Goal: Find specific page/section: Find specific page/section

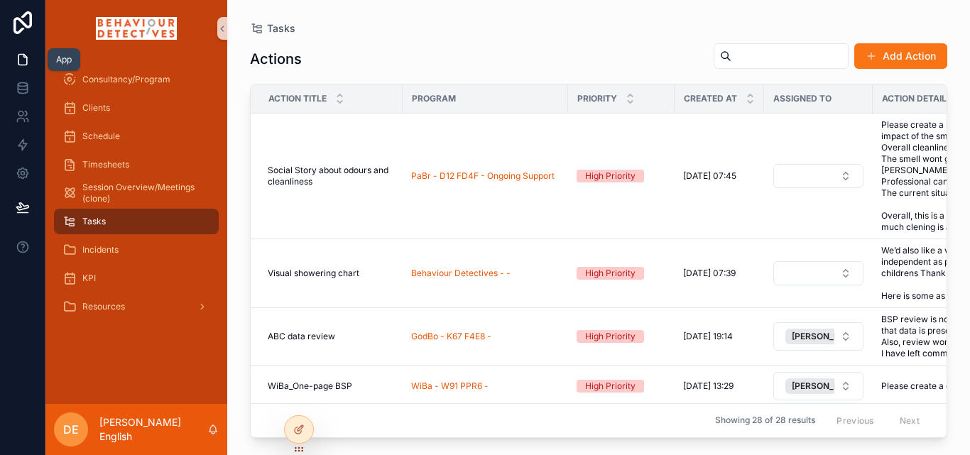
click at [23, 59] on icon at bounding box center [23, 60] width 14 height 14
click at [290, 427] on div at bounding box center [299, 429] width 28 height 27
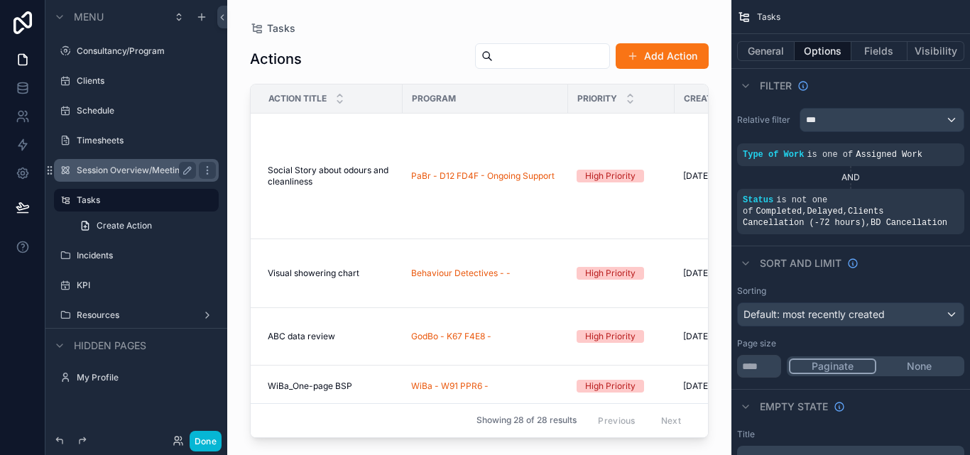
click at [123, 165] on label "Session Overview/Meetings (clone)" at bounding box center [136, 170] width 119 height 11
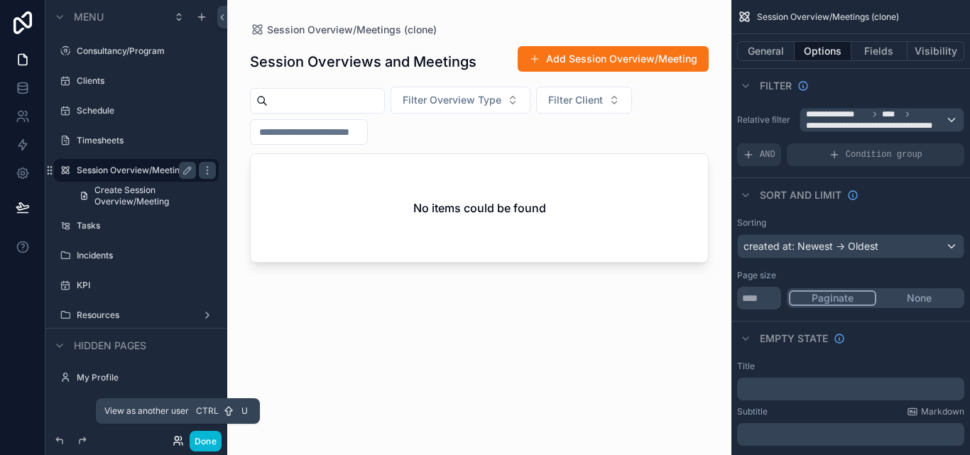
click at [176, 439] on icon at bounding box center [178, 440] width 11 height 11
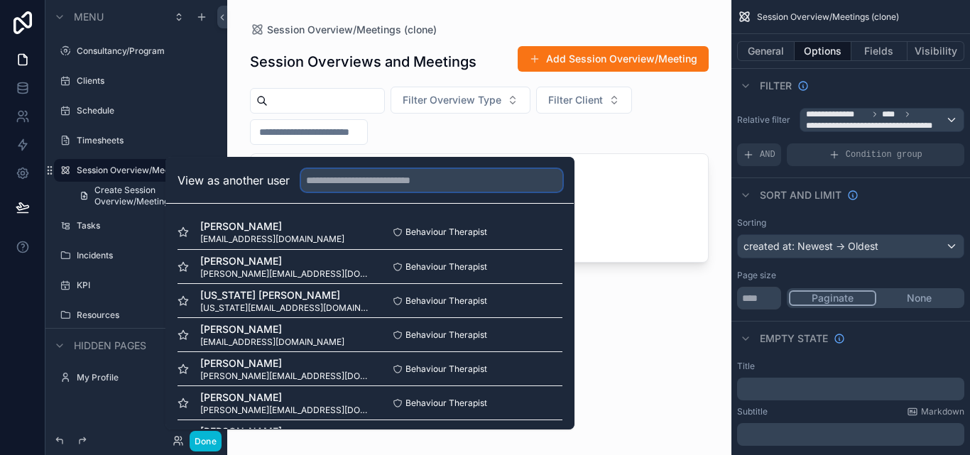
click at [342, 183] on input "text" at bounding box center [431, 180] width 261 height 23
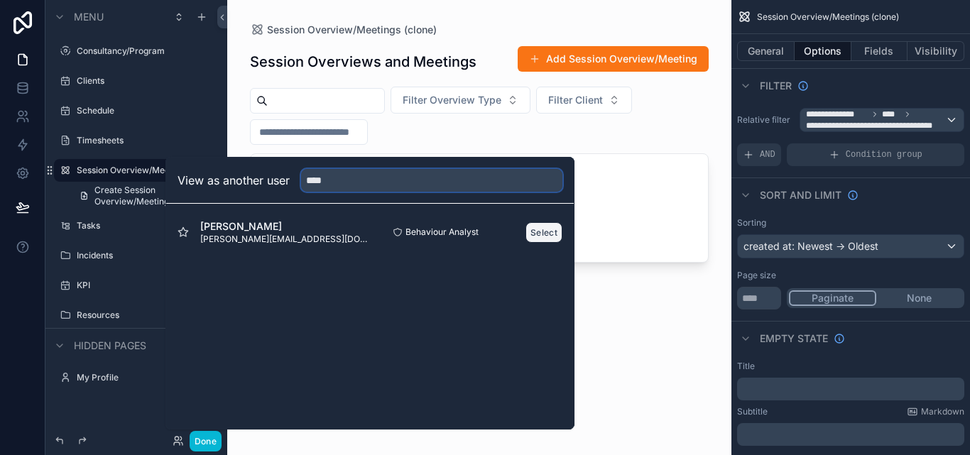
type input "****"
click at [535, 233] on button "Select" at bounding box center [543, 232] width 37 height 21
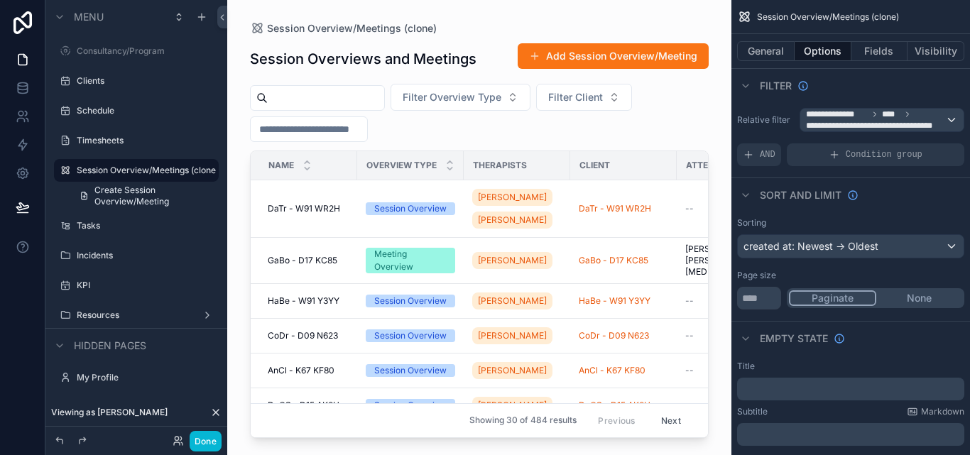
drag, startPoint x: 403, startPoint y: 434, endPoint x: 439, endPoint y: 430, distance: 36.4
click at [439, 430] on div "scrollable content" at bounding box center [479, 219] width 504 height 438
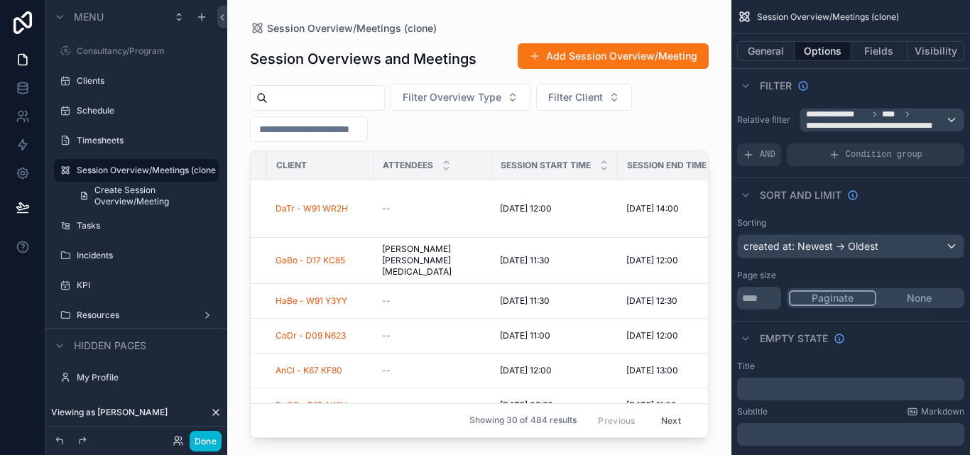
scroll to position [0, 305]
click at [763, 150] on span "AND" at bounding box center [768, 154] width 16 height 11
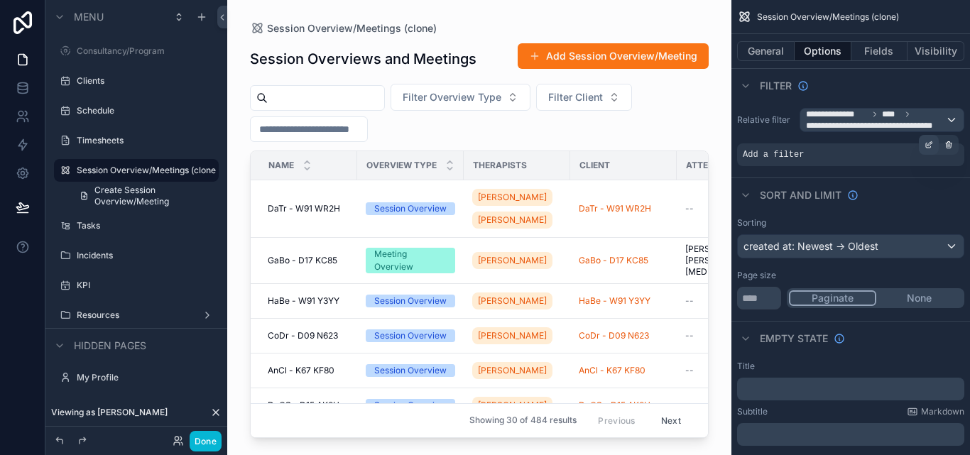
click at [925, 143] on icon "scrollable content" at bounding box center [928, 145] width 9 height 9
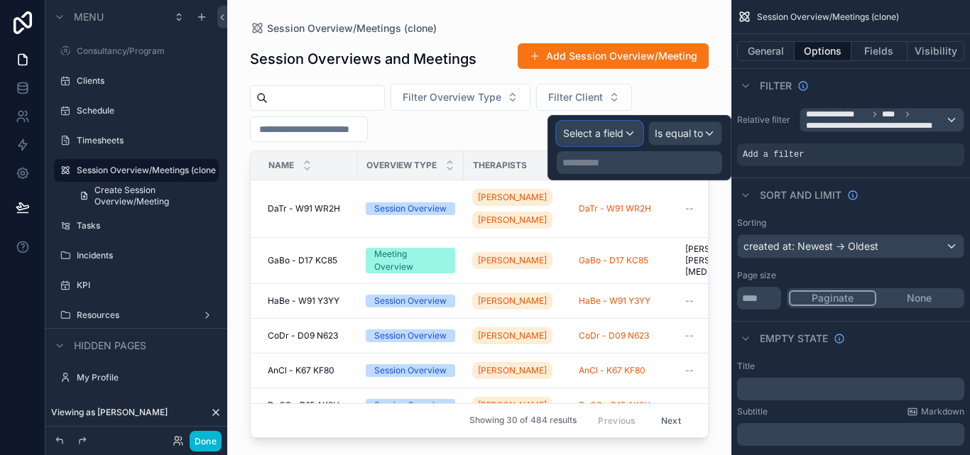
click at [595, 133] on span "Select a field" at bounding box center [593, 133] width 60 height 12
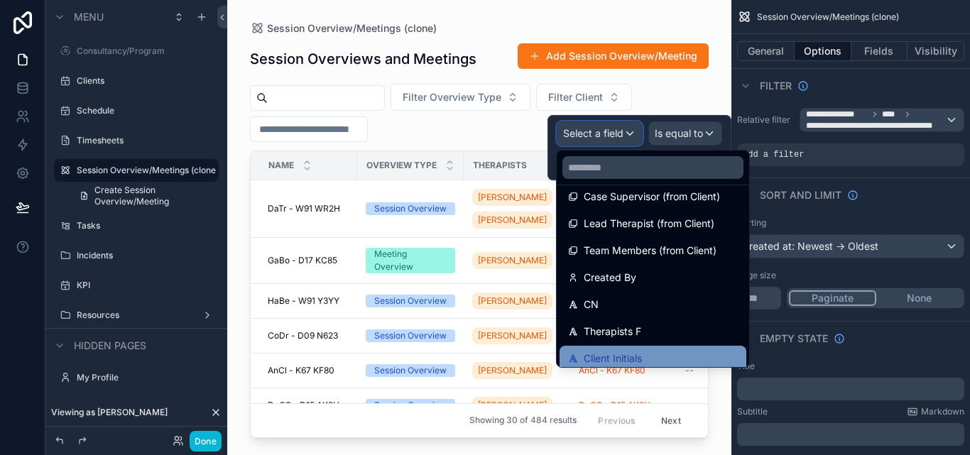
scroll to position [616, 0]
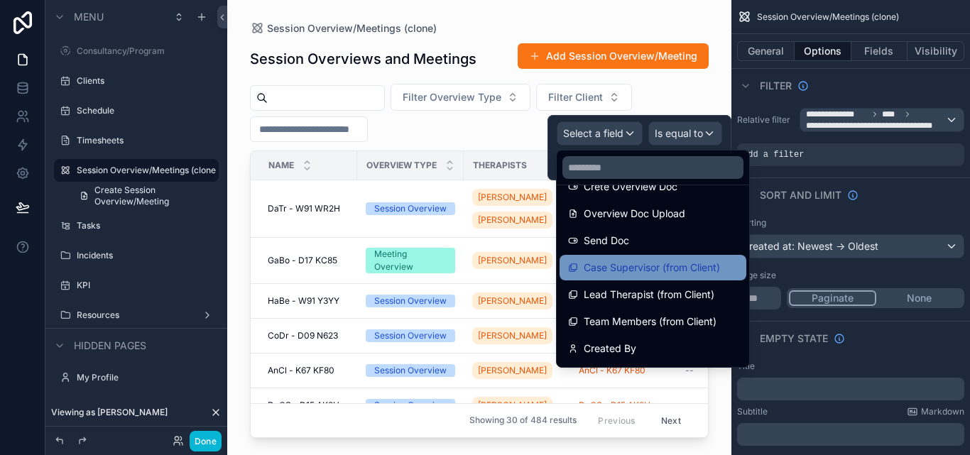
click at [640, 267] on span "Case Supervisor (from Client)" at bounding box center [652, 267] width 136 height 17
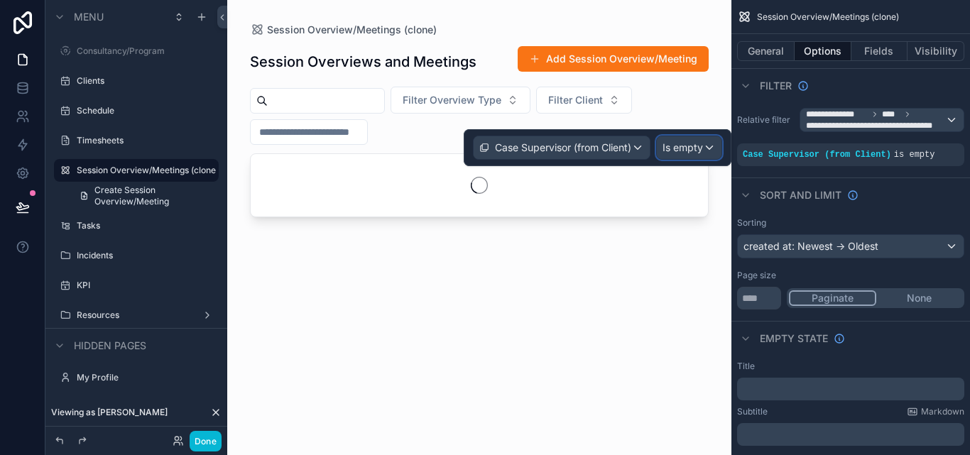
click at [684, 150] on span "Is empty" at bounding box center [682, 148] width 40 height 14
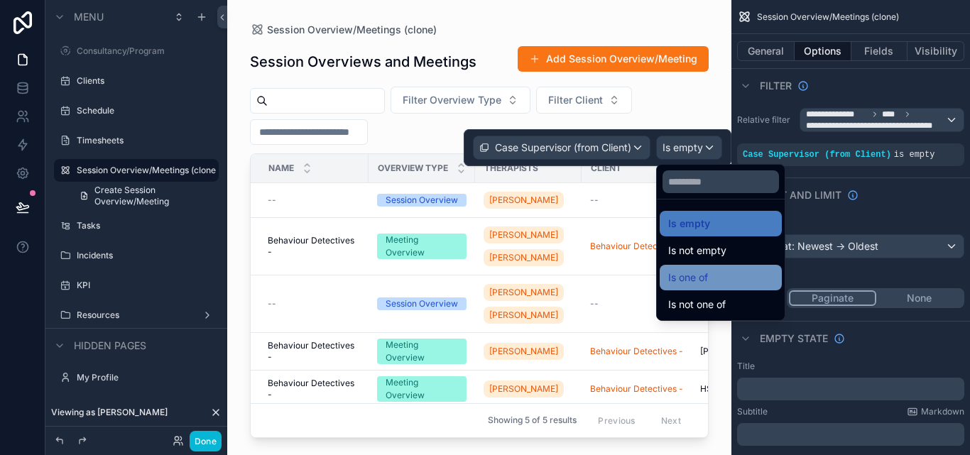
click at [719, 278] on div "Is one of" at bounding box center [720, 277] width 105 height 17
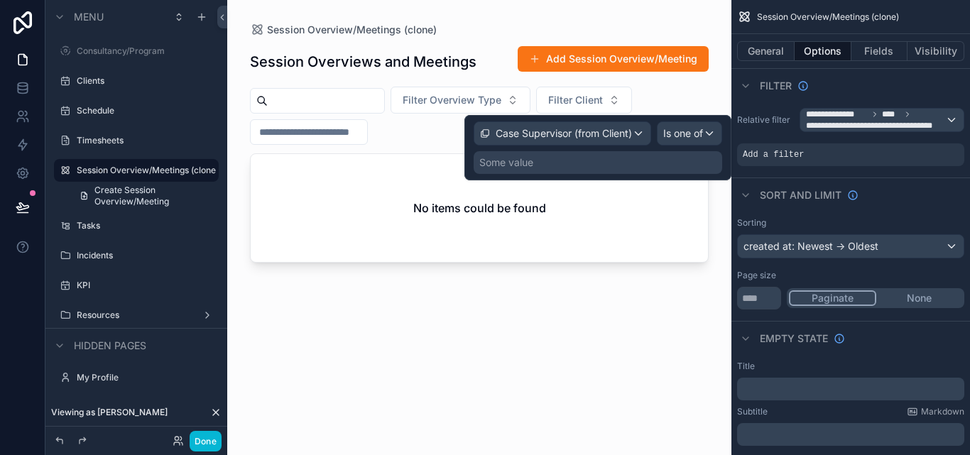
click at [638, 162] on div "Some value" at bounding box center [598, 162] width 248 height 23
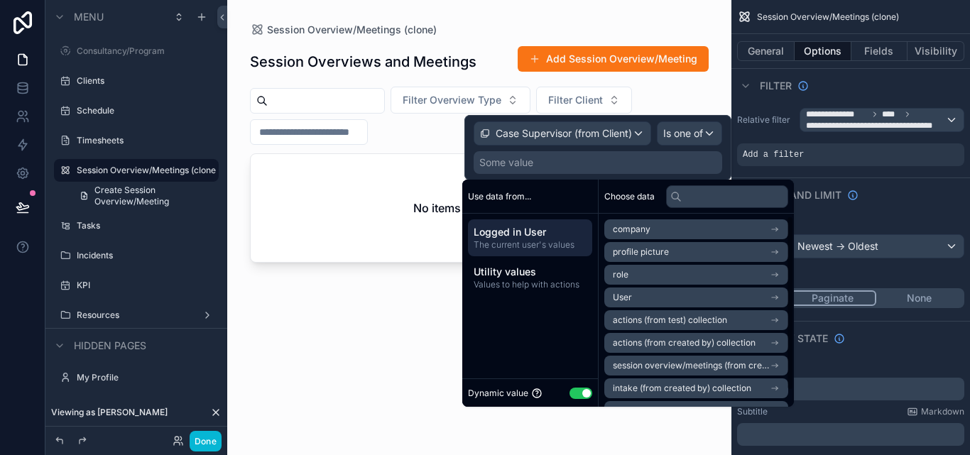
scroll to position [20, 0]
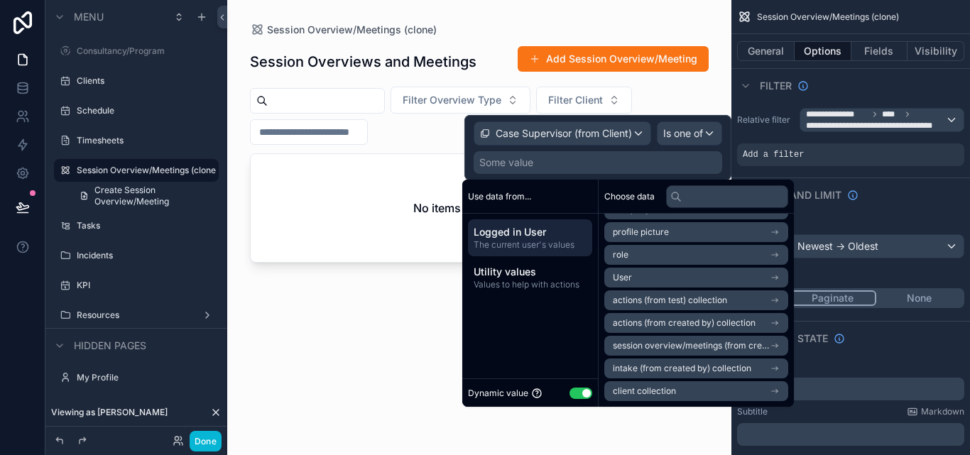
click at [647, 271] on li "User" at bounding box center [696, 278] width 184 height 20
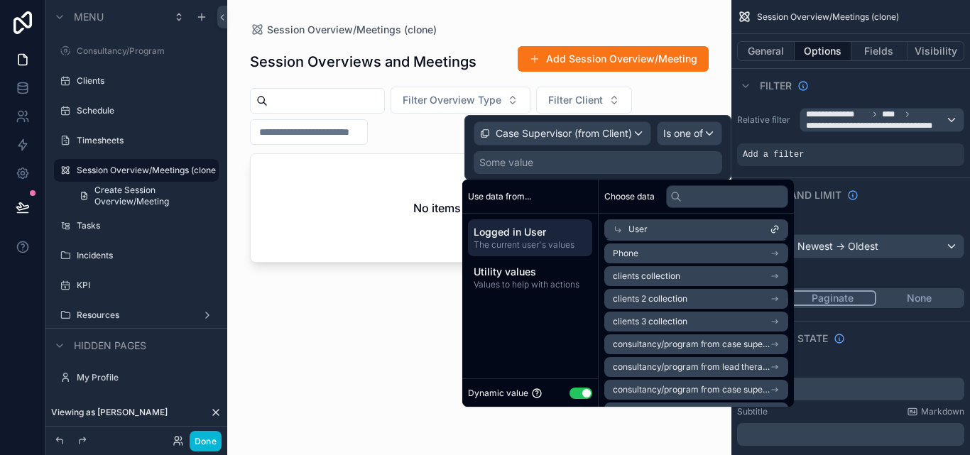
scroll to position [0, 0]
click at [665, 259] on li "User" at bounding box center [696, 255] width 184 height 20
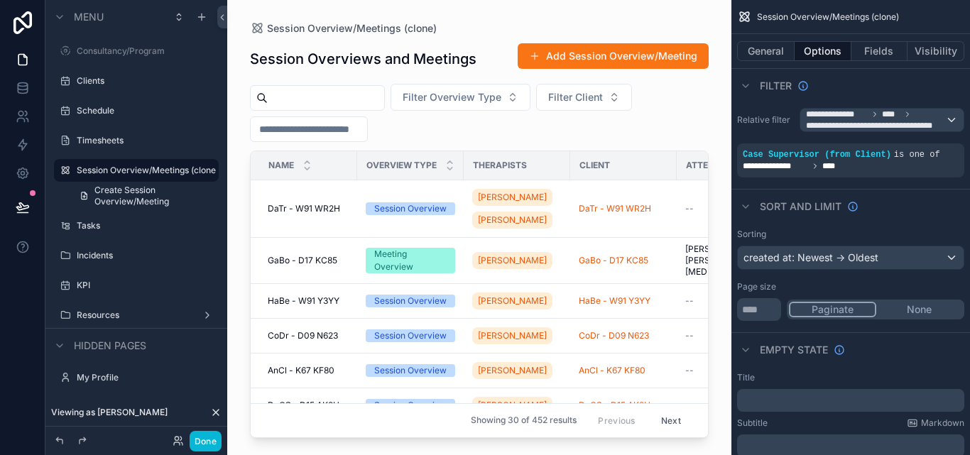
click at [425, 129] on div "Filter Overview Type Filter Client" at bounding box center [479, 113] width 459 height 58
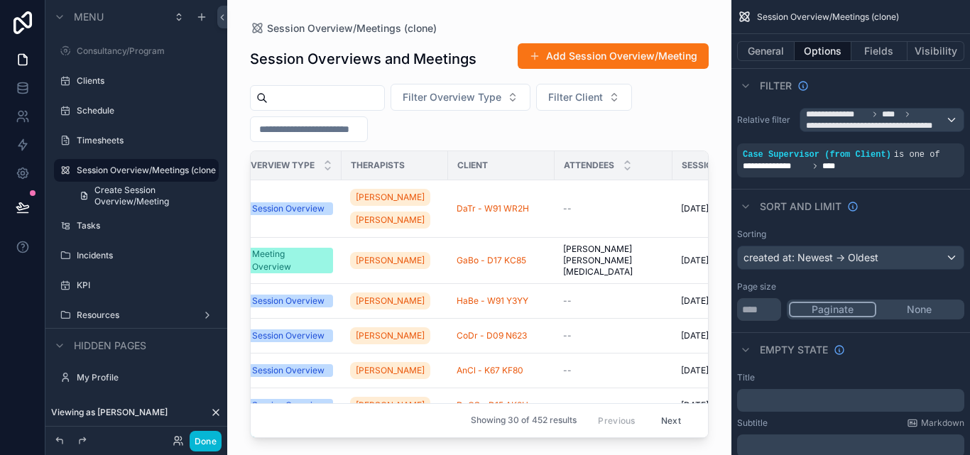
scroll to position [0, 116]
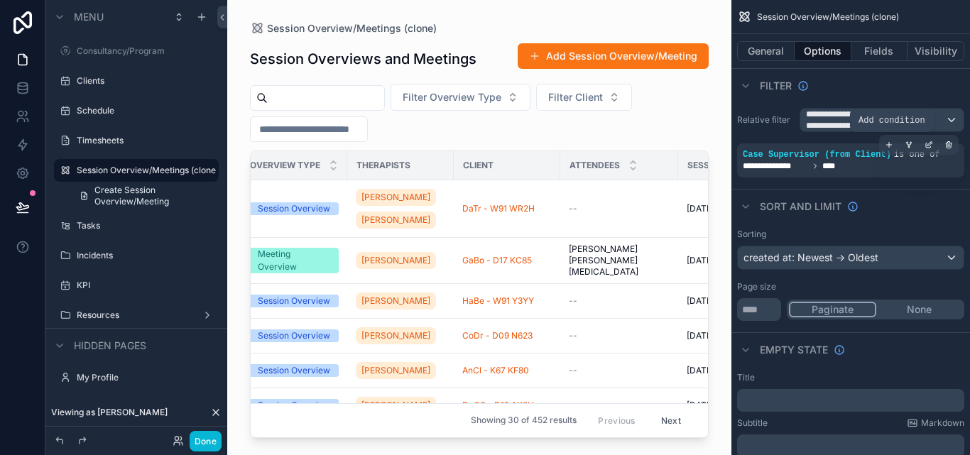
drag, startPoint x: 887, startPoint y: 146, endPoint x: 870, endPoint y: 158, distance: 21.1
click at [887, 146] on icon "scrollable content" at bounding box center [889, 145] width 9 height 9
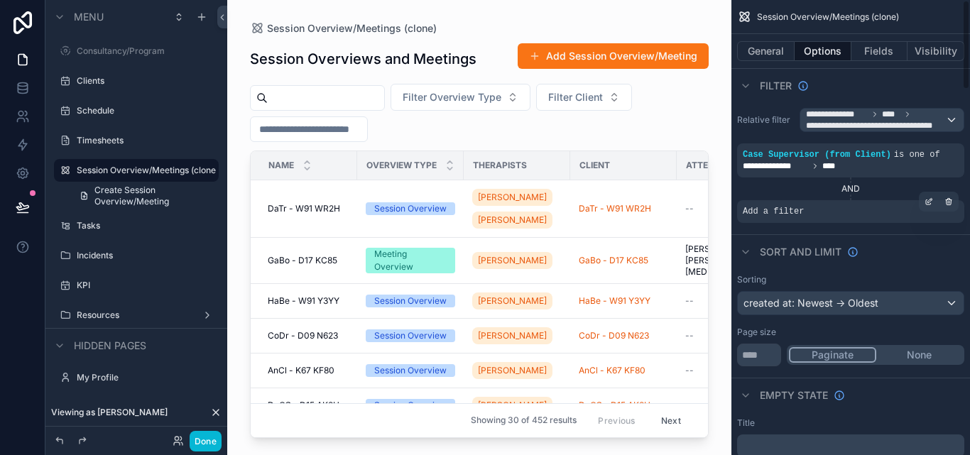
click at [812, 206] on div "Add a filter" at bounding box center [850, 211] width 227 height 23
click at [927, 200] on icon "scrollable content" at bounding box center [928, 202] width 5 height 5
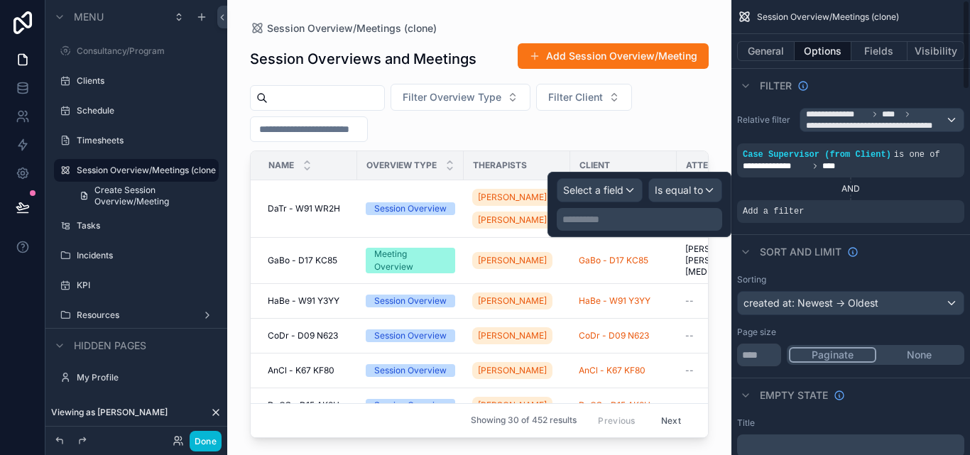
click at [854, 188] on div "AND" at bounding box center [850, 188] width 227 height 11
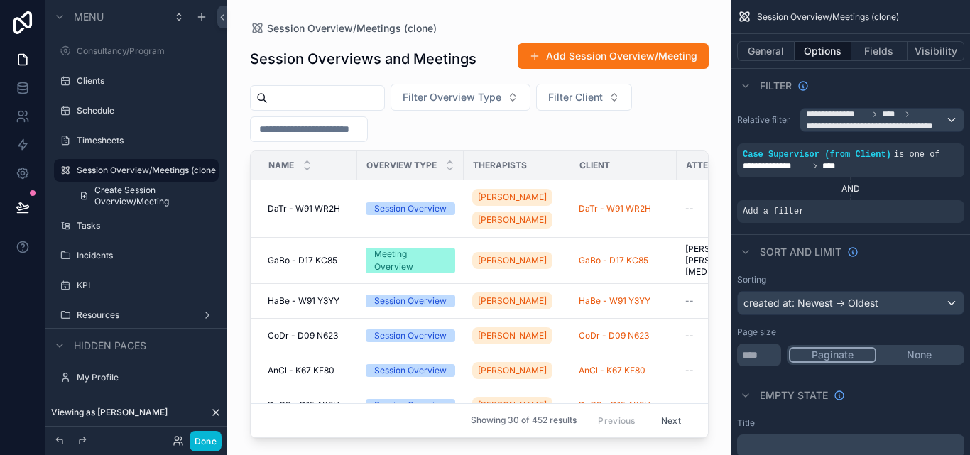
click at [834, 185] on div "AND" at bounding box center [850, 188] width 227 height 11
click at [928, 141] on icon "scrollable content" at bounding box center [928, 145] width 9 height 9
click at [846, 189] on div "AND" at bounding box center [850, 188] width 227 height 11
click at [868, 186] on div "AND" at bounding box center [850, 188] width 227 height 11
click at [951, 204] on icon "scrollable content" at bounding box center [948, 201] width 9 height 9
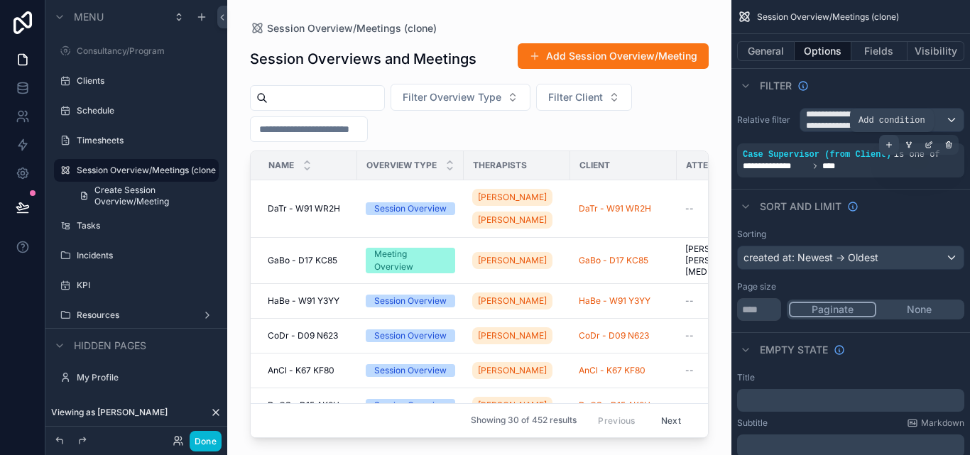
click at [897, 144] on div "scrollable content" at bounding box center [889, 145] width 20 height 20
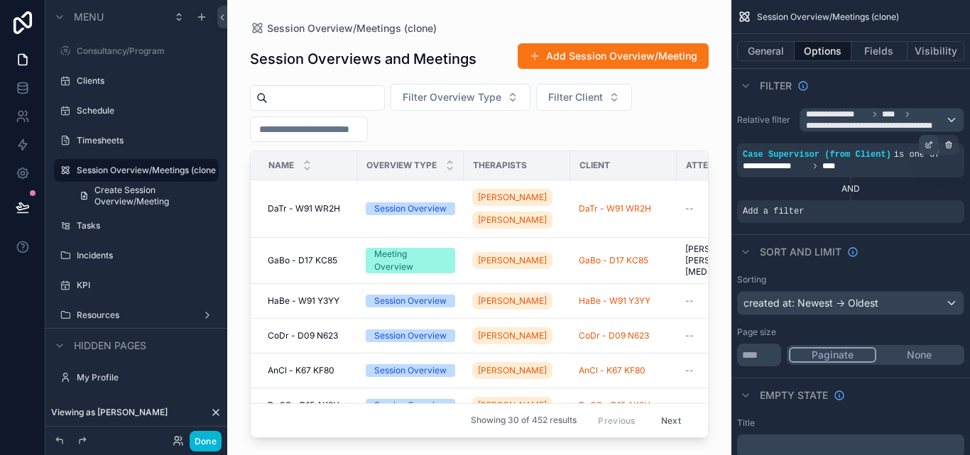
click at [933, 143] on div "scrollable content" at bounding box center [929, 145] width 20 height 20
click at [818, 159] on span "Case Supervisor (from Client)" at bounding box center [817, 155] width 148 height 10
click at [924, 144] on div "scrollable content" at bounding box center [929, 145] width 20 height 20
click at [952, 115] on div "**********" at bounding box center [881, 120] width 163 height 23
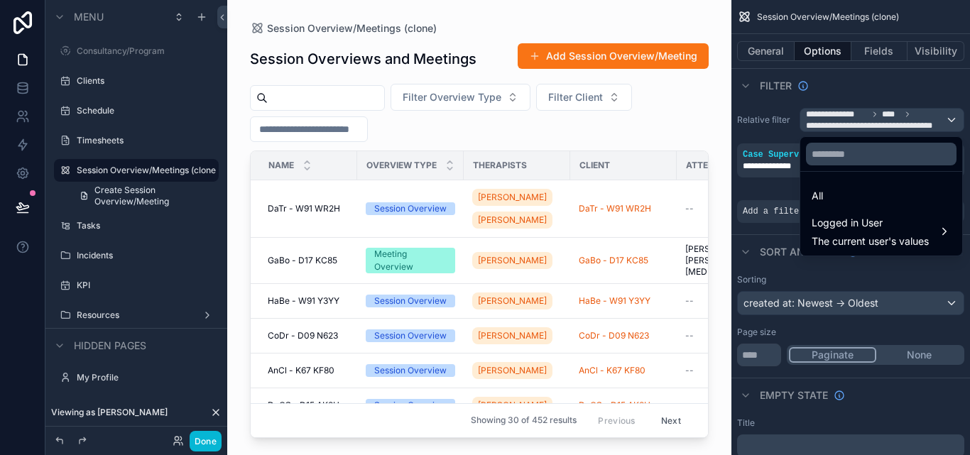
click at [775, 139] on div "scrollable content" at bounding box center [485, 227] width 970 height 455
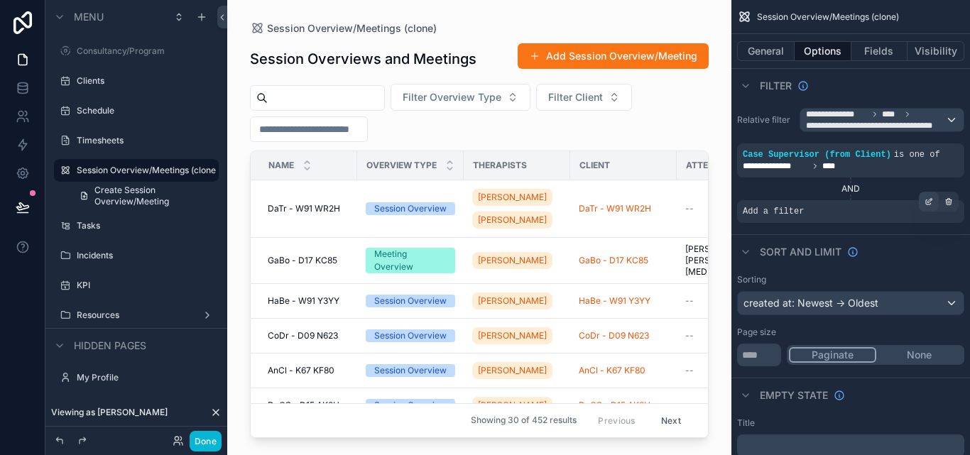
click at [926, 200] on icon "scrollable content" at bounding box center [928, 202] width 5 height 5
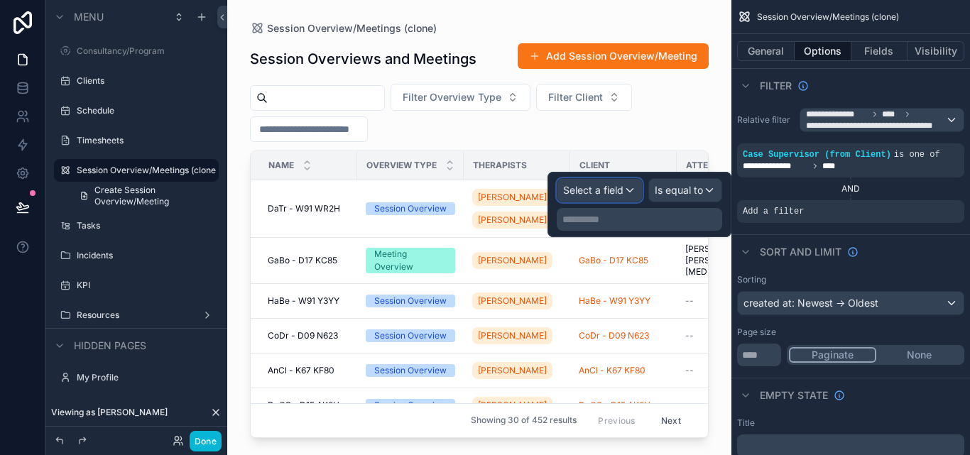
click at [616, 197] on div "Select a field" at bounding box center [599, 190] width 84 height 23
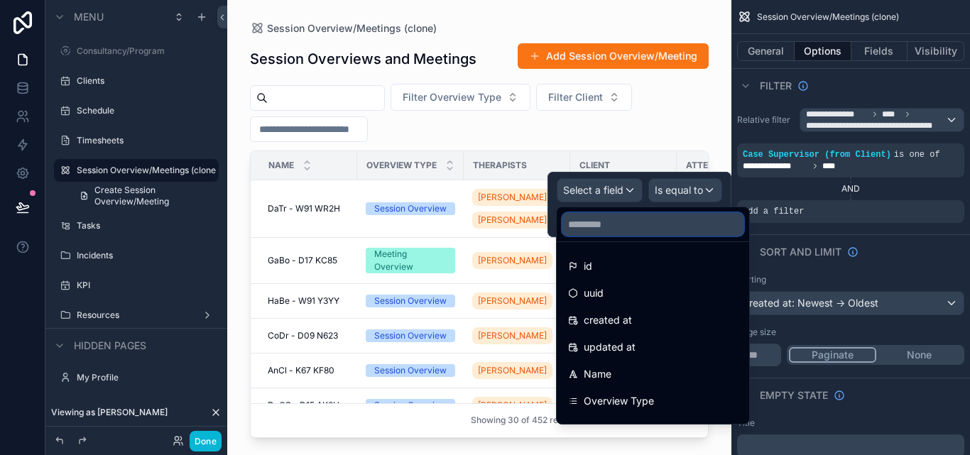
click at [631, 223] on input "text" at bounding box center [652, 224] width 181 height 23
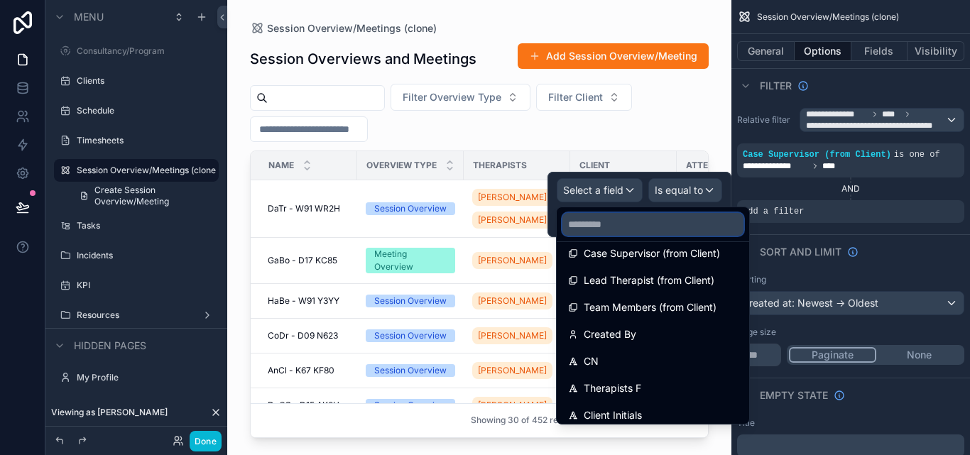
scroll to position [616, 0]
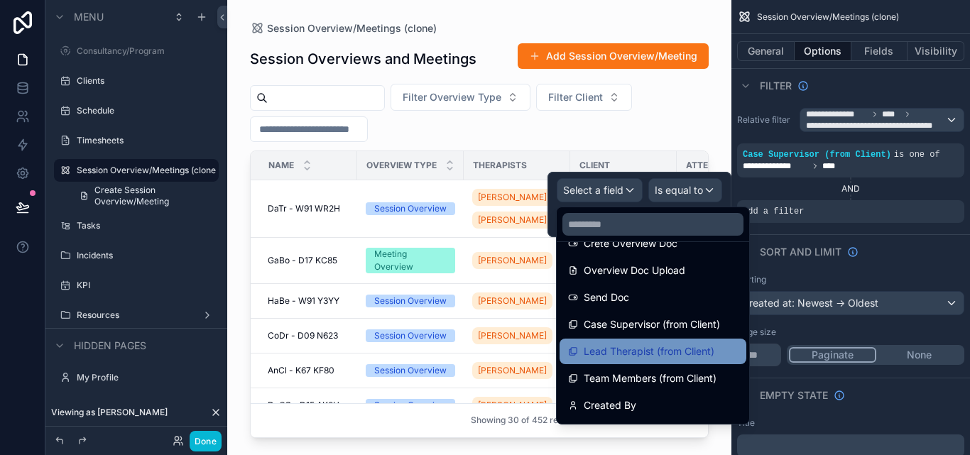
click at [658, 348] on span "Lead Therapist (from Client)" at bounding box center [649, 351] width 131 height 17
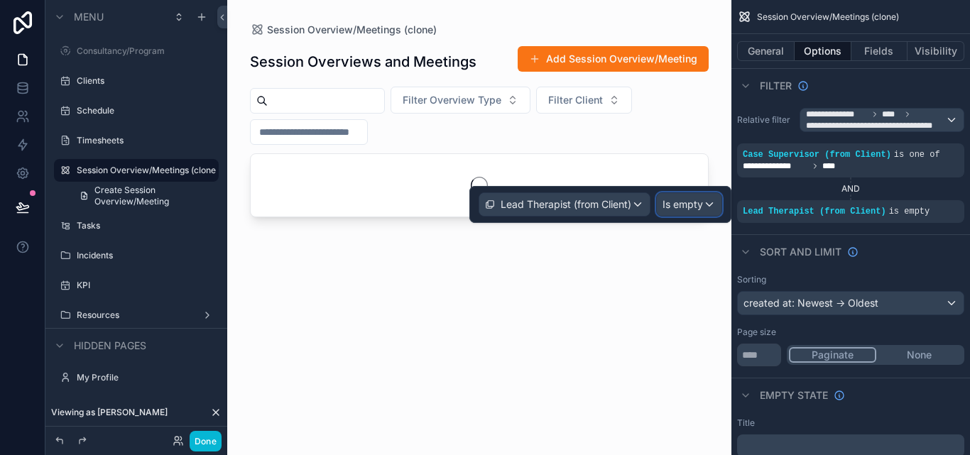
click at [669, 202] on span "Is empty" at bounding box center [682, 204] width 40 height 14
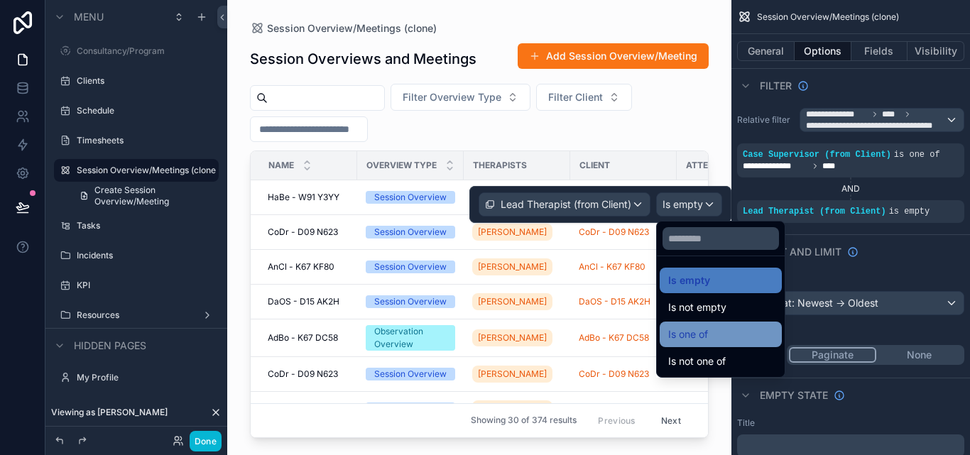
click at [701, 339] on span "Is one of" at bounding box center [688, 334] width 40 height 17
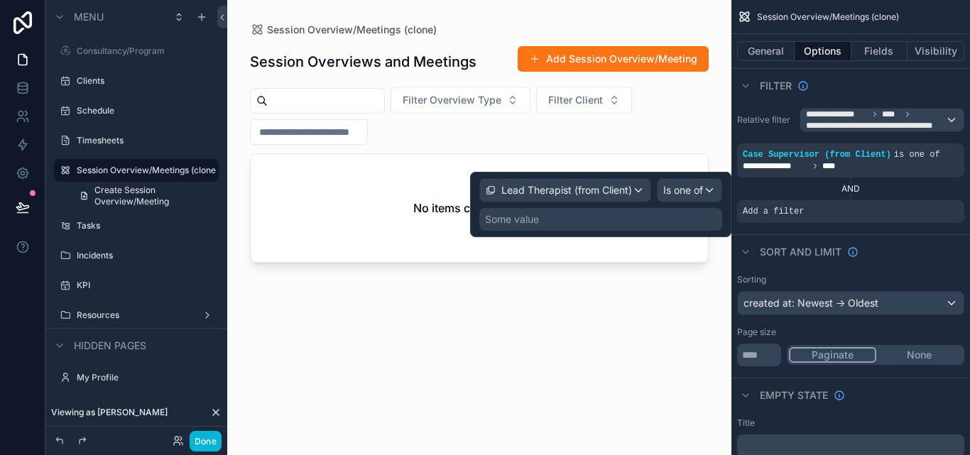
click at [587, 218] on div "Some value" at bounding box center [600, 219] width 243 height 23
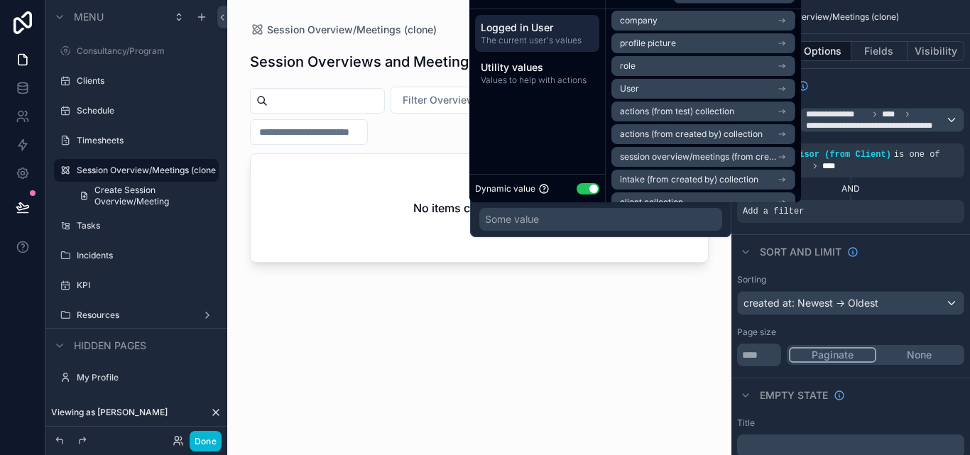
scroll to position [0, 0]
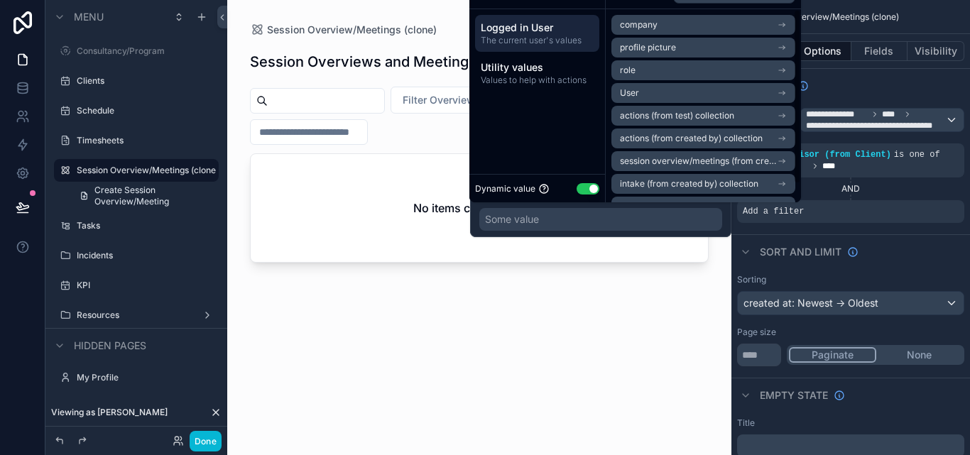
click at [665, 89] on li "User" at bounding box center [703, 93] width 184 height 20
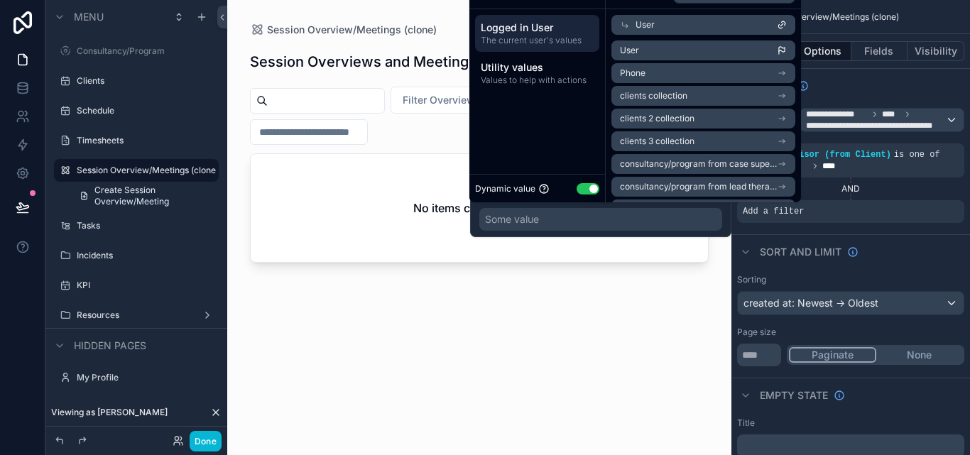
click at [667, 45] on li "User" at bounding box center [703, 50] width 184 height 20
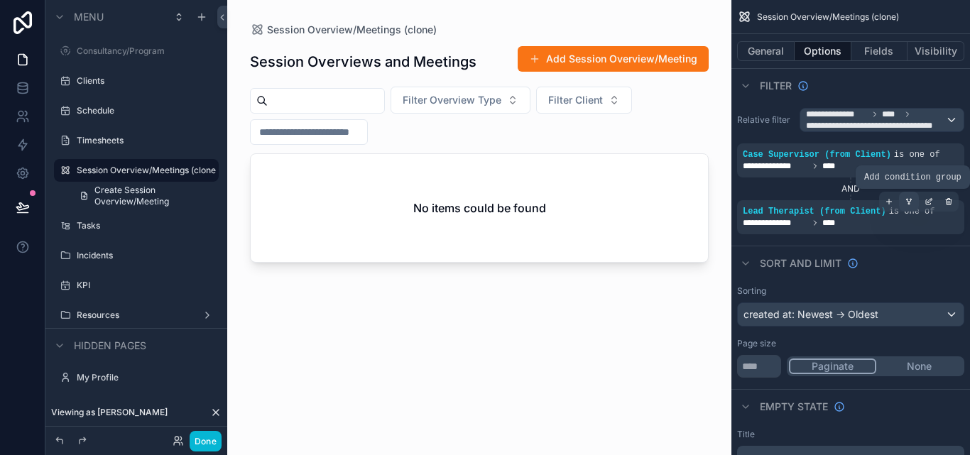
click at [908, 201] on icon "scrollable content" at bounding box center [909, 201] width 9 height 9
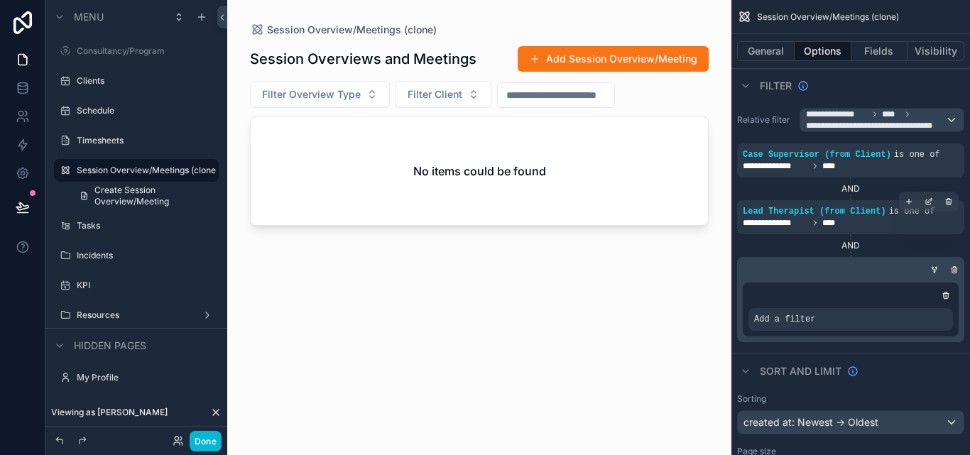
click at [854, 243] on div "AND" at bounding box center [850, 245] width 227 height 11
click at [851, 243] on div "AND" at bounding box center [850, 245] width 227 height 11
click at [953, 266] on icon "scrollable content" at bounding box center [954, 270] width 9 height 9
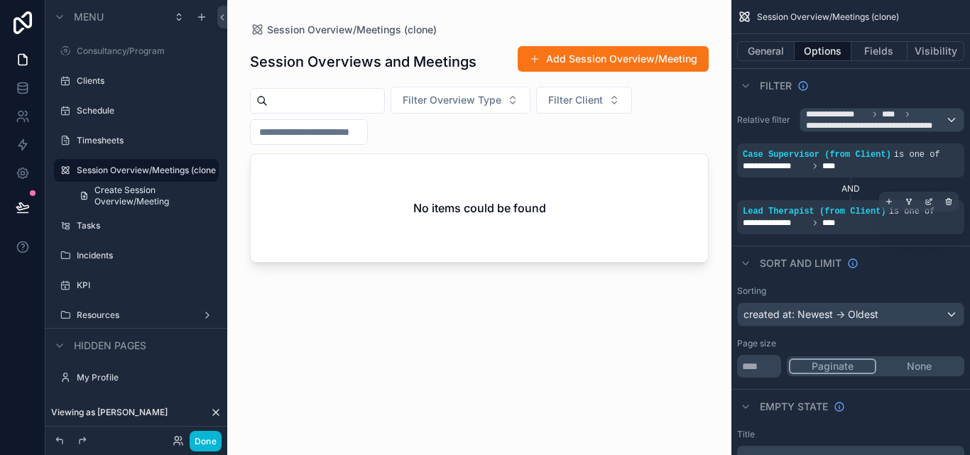
click at [942, 200] on div "scrollable content" at bounding box center [949, 202] width 20 height 20
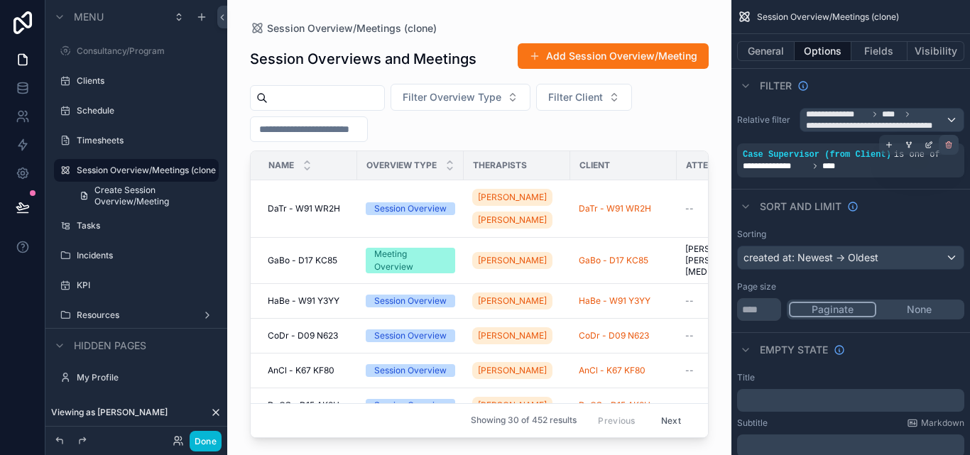
click at [946, 144] on icon "scrollable content" at bounding box center [948, 145] width 9 height 9
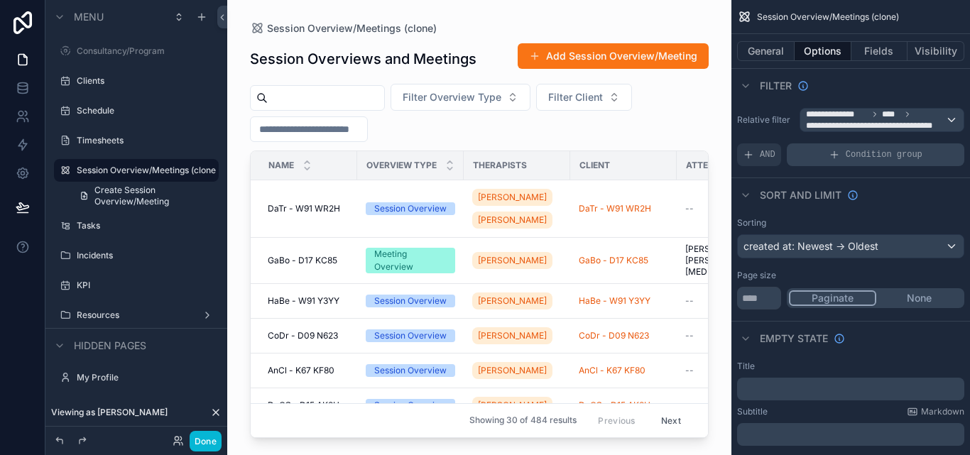
click at [826, 150] on div "Condition group" at bounding box center [875, 154] width 177 height 23
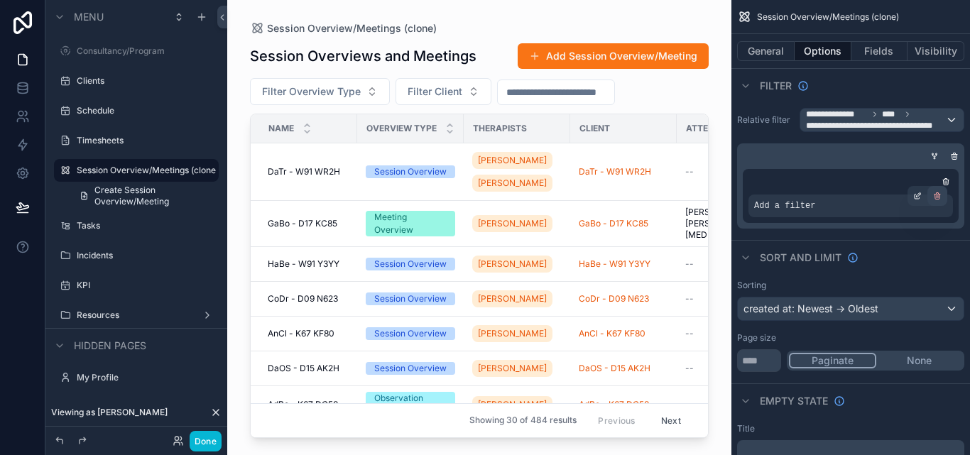
click at [929, 201] on div "scrollable content" at bounding box center [937, 196] width 20 height 20
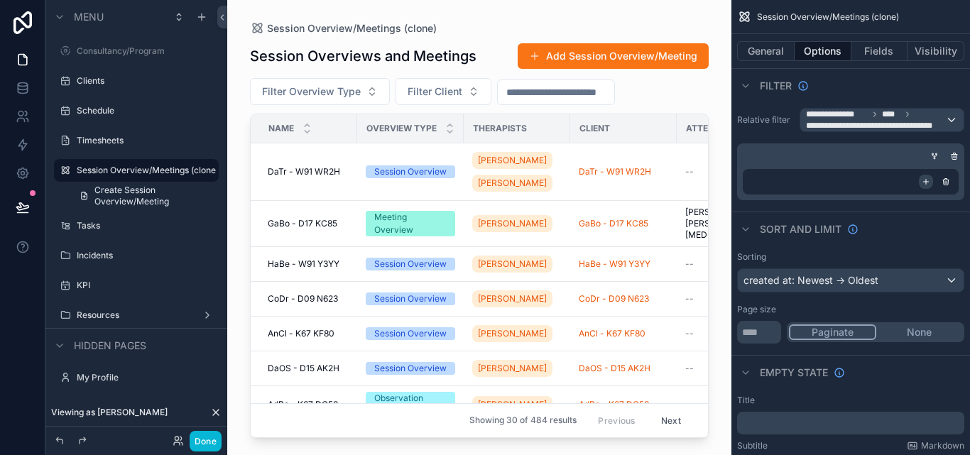
click at [924, 184] on icon "scrollable content" at bounding box center [926, 181] width 9 height 9
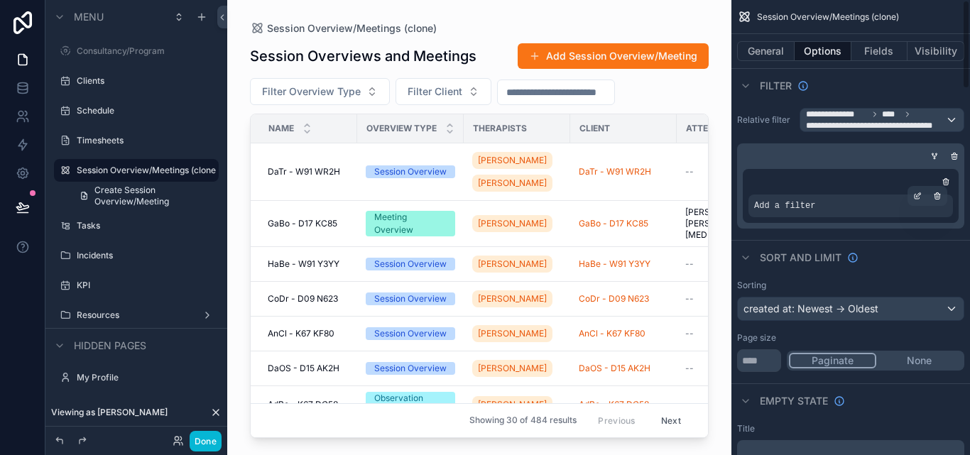
click at [847, 208] on div "Add a filter" at bounding box center [850, 206] width 204 height 23
click at [917, 195] on icon "scrollable content" at bounding box center [919, 194] width 4 height 4
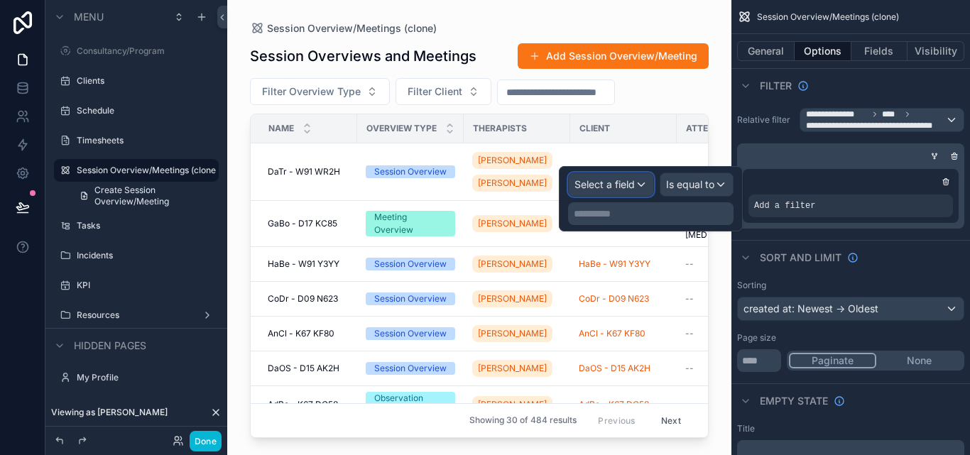
click at [645, 186] on div "Select a field" at bounding box center [611, 184] width 84 height 23
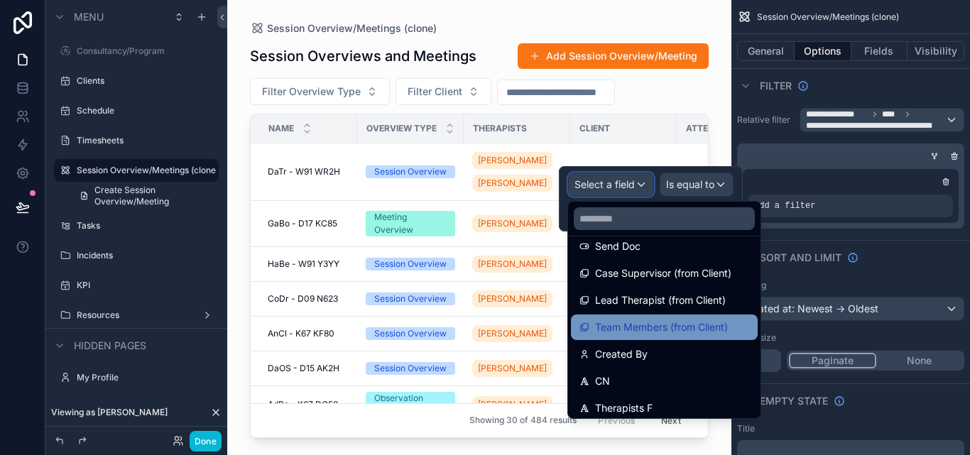
scroll to position [639, 0]
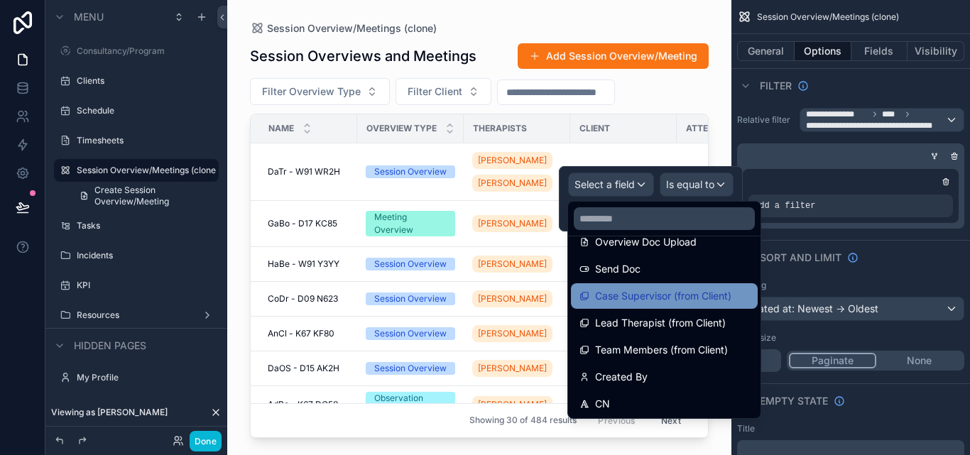
click at [656, 293] on span "Case Supervisor (from Client)" at bounding box center [663, 296] width 136 height 17
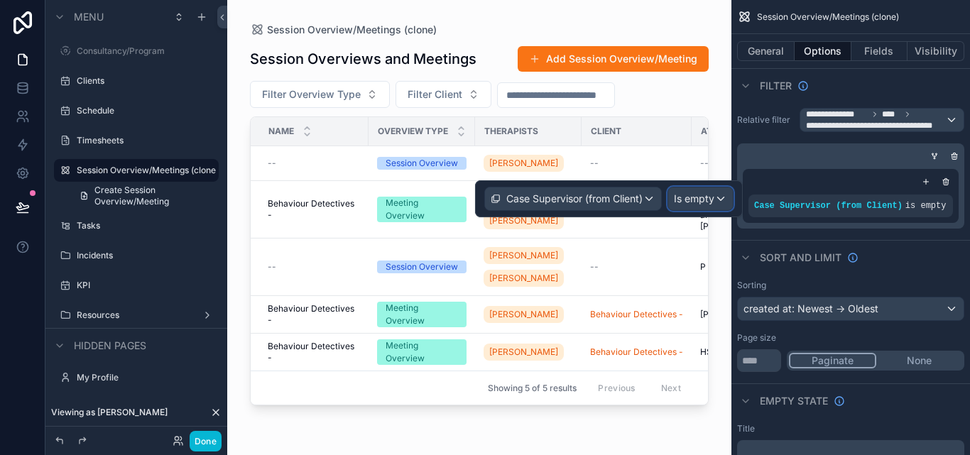
click at [706, 201] on span "Is empty" at bounding box center [694, 199] width 40 height 14
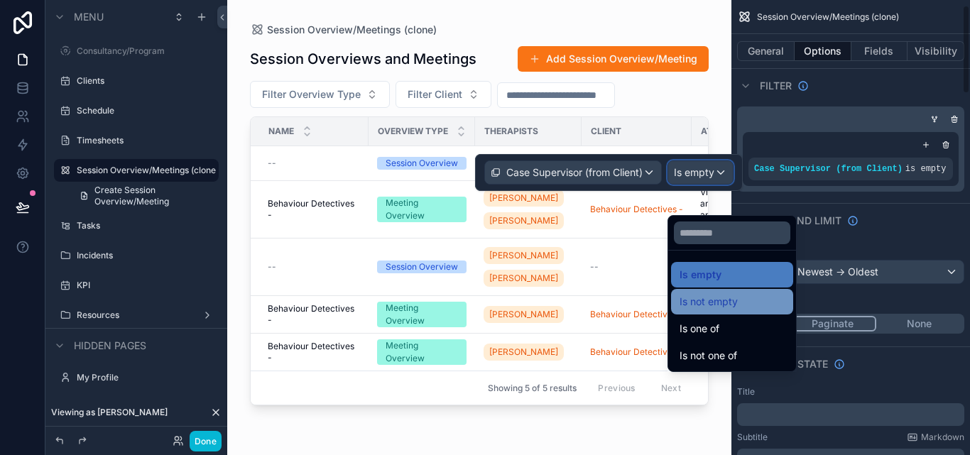
scroll to position [71, 0]
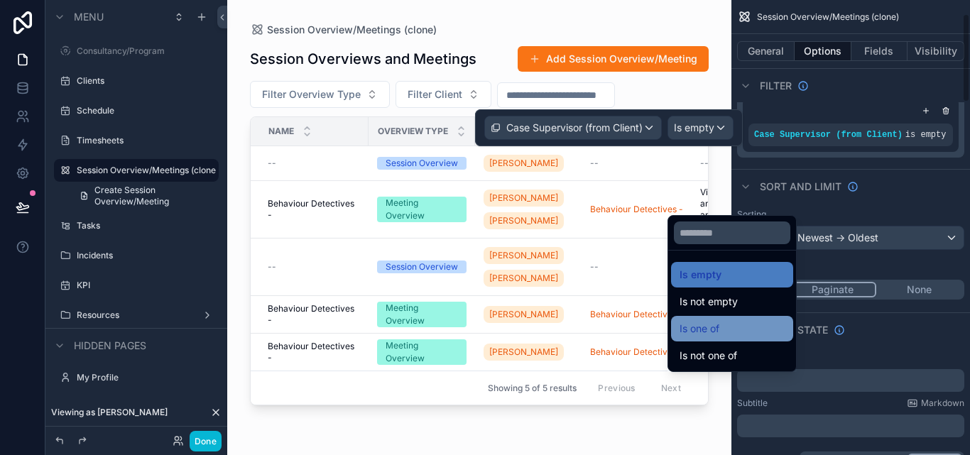
click at [733, 324] on div "Is one of" at bounding box center [731, 328] width 105 height 17
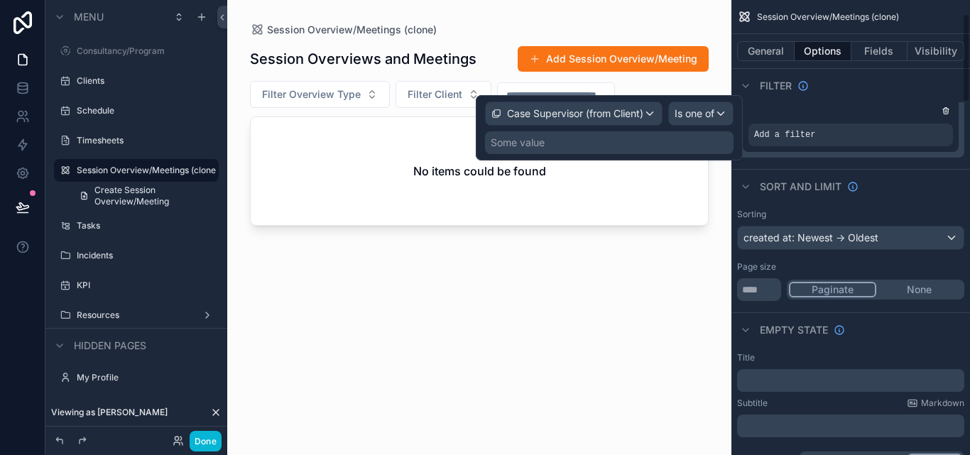
click at [648, 133] on div "Some value" at bounding box center [609, 142] width 248 height 23
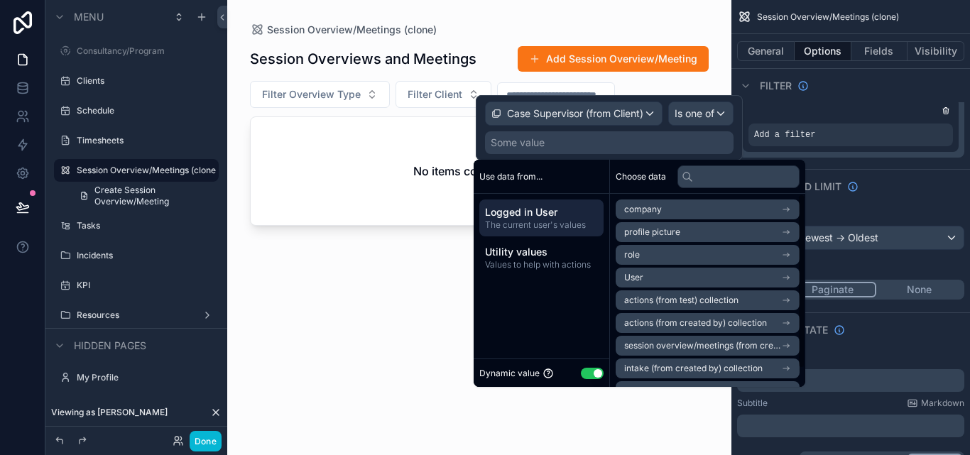
click at [711, 276] on li "User" at bounding box center [708, 278] width 184 height 20
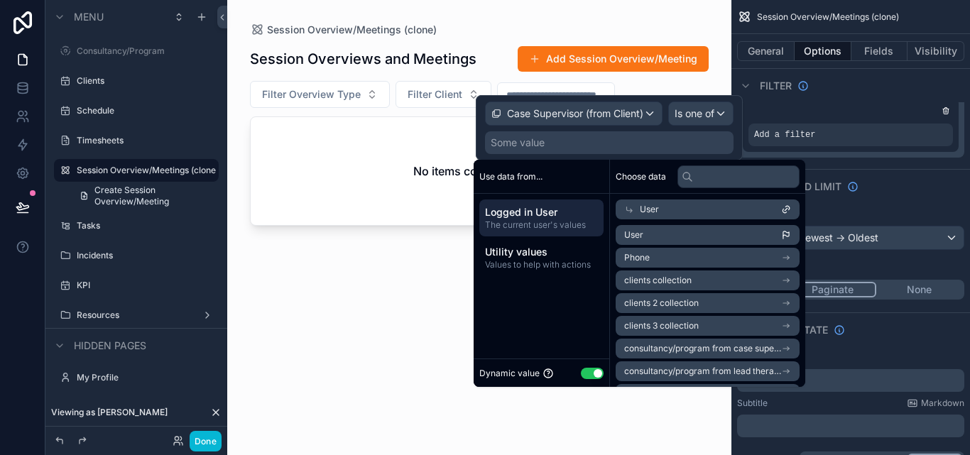
click at [674, 228] on li "User" at bounding box center [708, 235] width 184 height 20
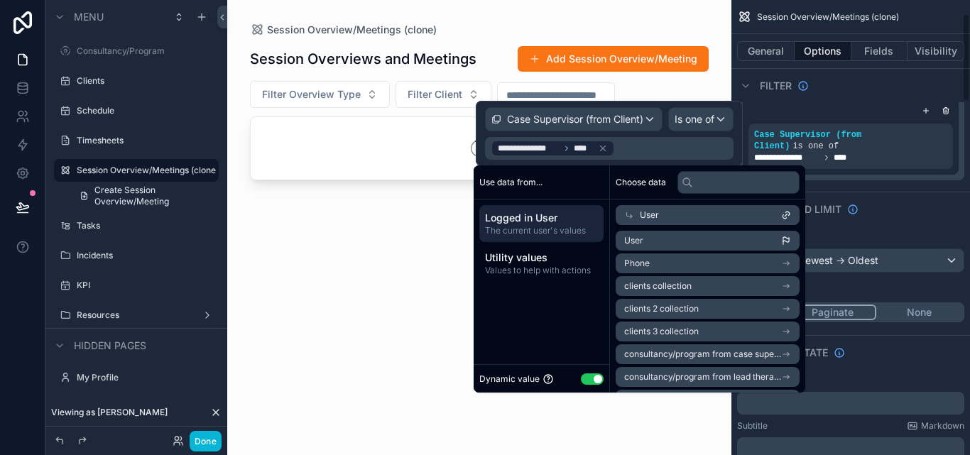
click at [866, 192] on div "Sort And Limit" at bounding box center [850, 209] width 239 height 34
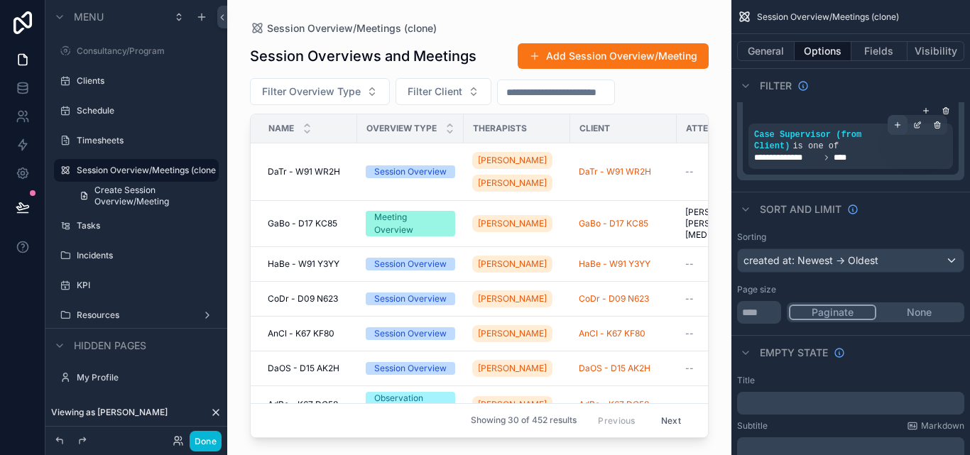
click at [896, 126] on icon "scrollable content" at bounding box center [897, 125] width 9 height 9
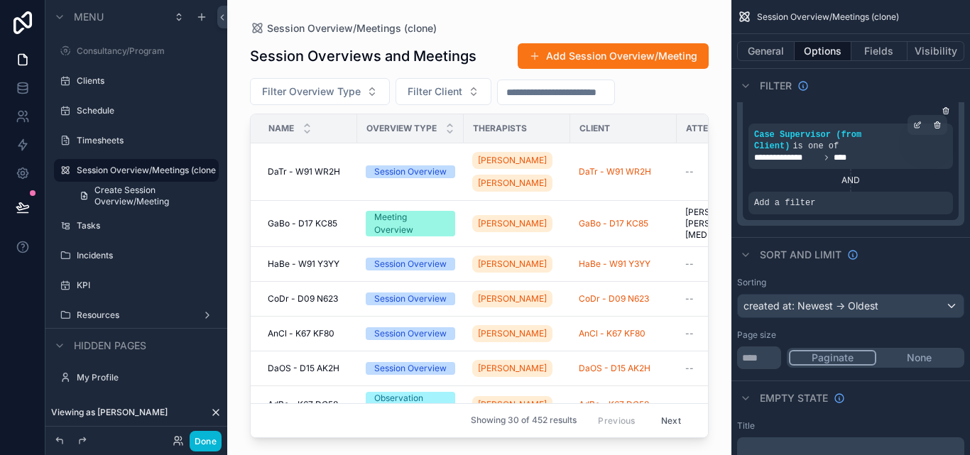
click at [848, 175] on div "AND" at bounding box center [850, 180] width 204 height 11
drag, startPoint x: 947, startPoint y: 110, endPoint x: 939, endPoint y: 125, distance: 16.8
click at [947, 109] on icon "scrollable content" at bounding box center [945, 110] width 9 height 9
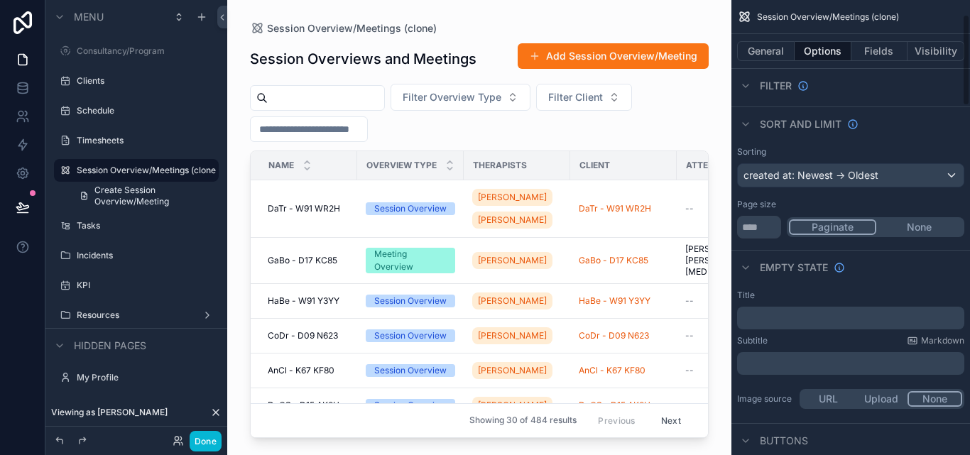
scroll to position [0, 0]
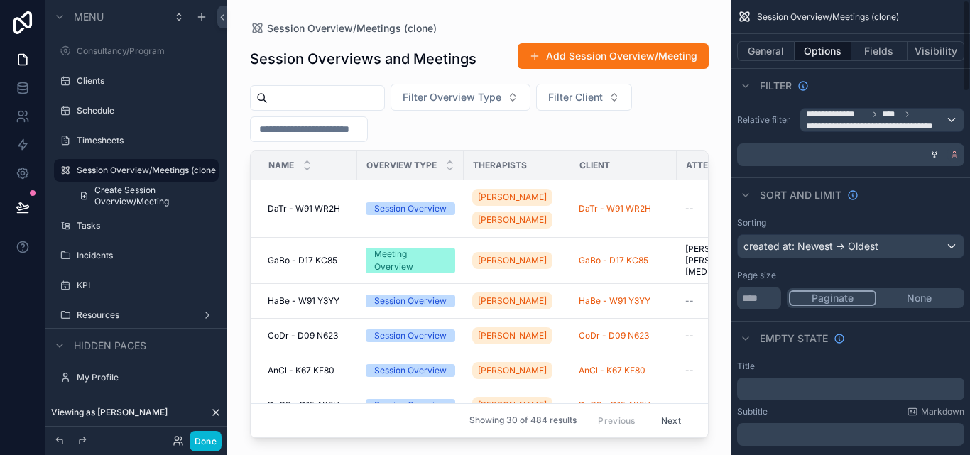
click at [956, 156] on icon "scrollable content" at bounding box center [954, 155] width 9 height 9
click at [755, 158] on div "AND" at bounding box center [759, 154] width 44 height 23
click at [806, 148] on div "Add a filter" at bounding box center [850, 154] width 227 height 23
click at [925, 143] on icon "scrollable content" at bounding box center [928, 145] width 9 height 9
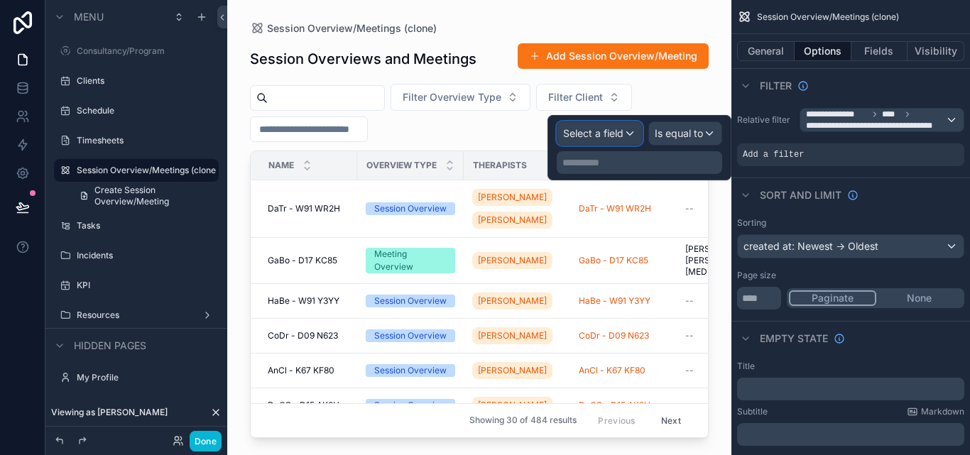
click at [622, 143] on div "Select a field" at bounding box center [599, 133] width 84 height 23
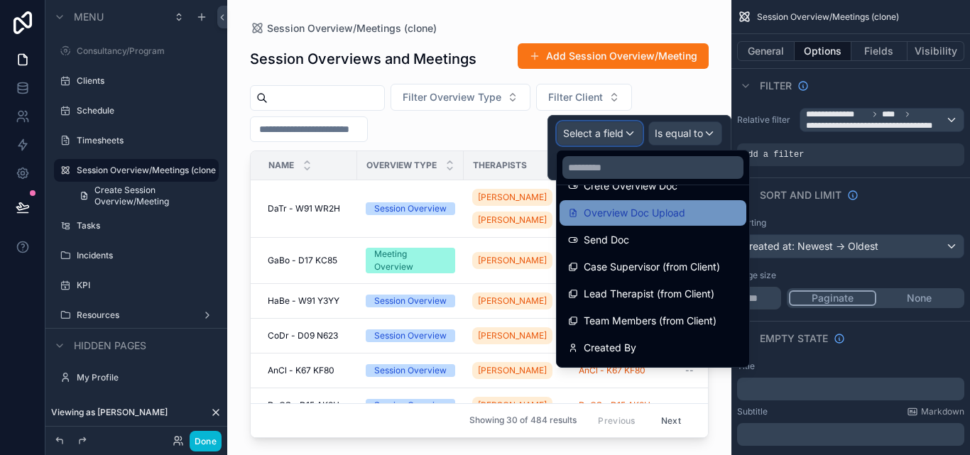
scroll to position [639, 0]
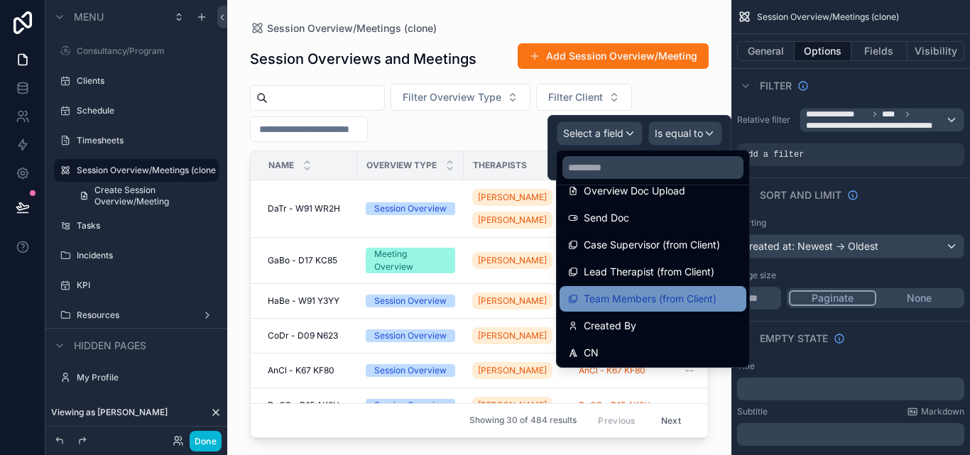
click at [662, 298] on span "Team Members (from Client)" at bounding box center [650, 298] width 133 height 17
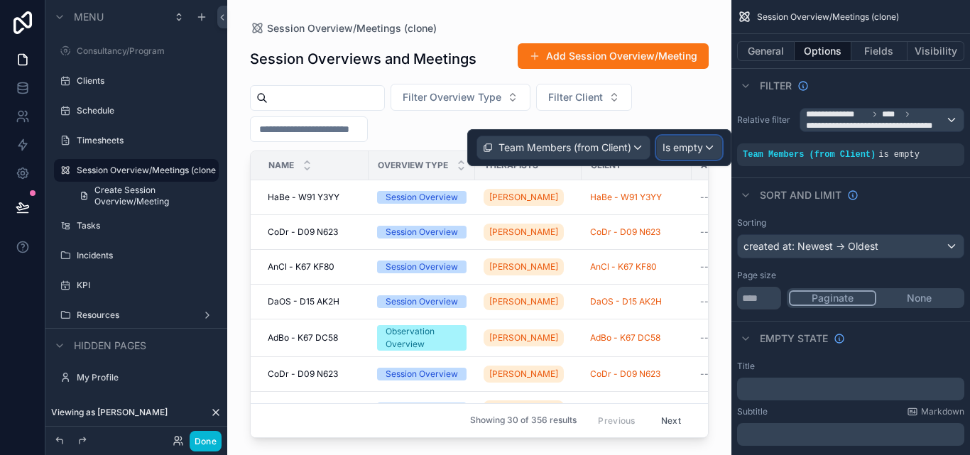
click at [677, 153] on span "Is empty" at bounding box center [682, 148] width 40 height 14
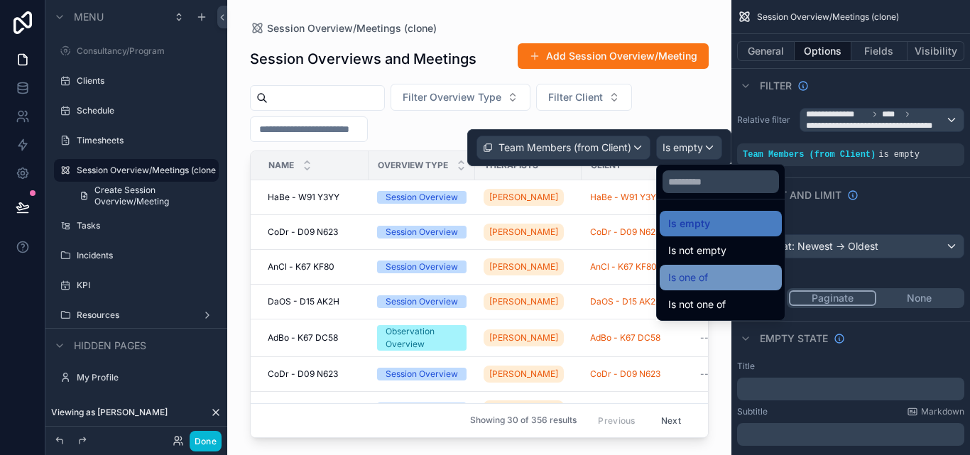
click at [708, 278] on span "Is one of" at bounding box center [688, 277] width 40 height 17
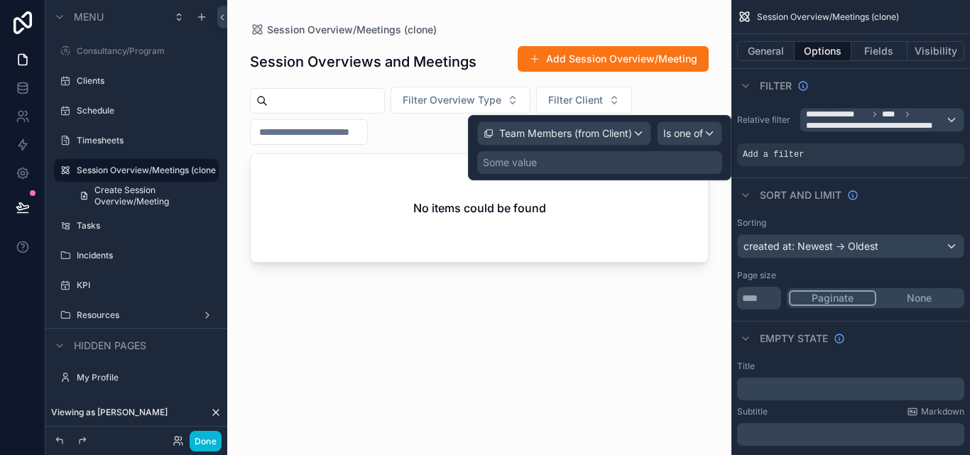
click at [607, 155] on div "Some value" at bounding box center [599, 162] width 245 height 23
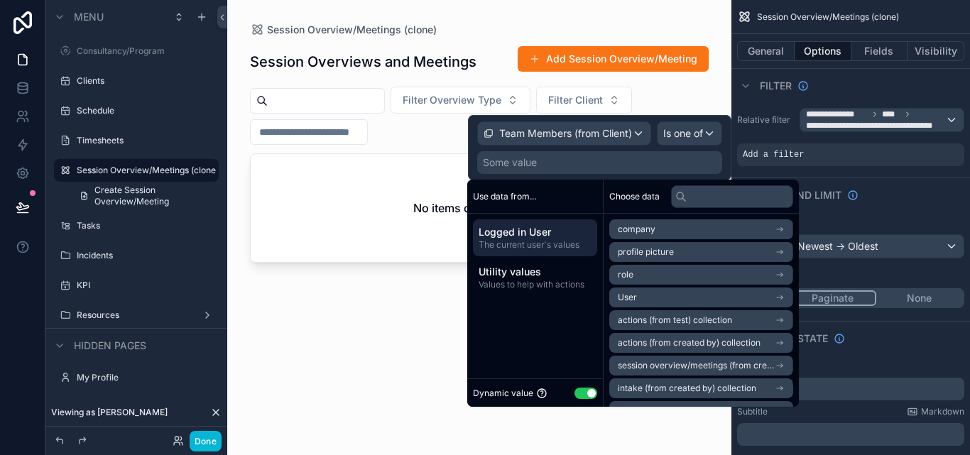
click at [687, 295] on li "User" at bounding box center [701, 298] width 184 height 20
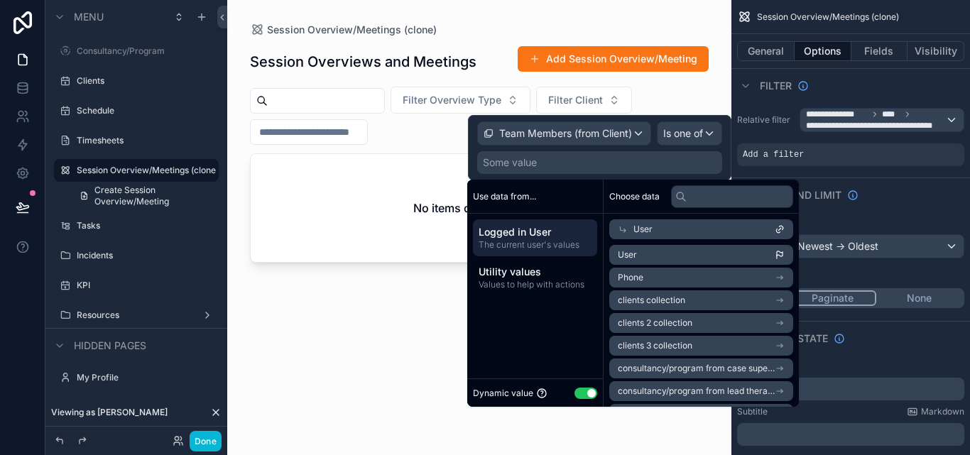
click at [683, 258] on li "User" at bounding box center [701, 255] width 184 height 20
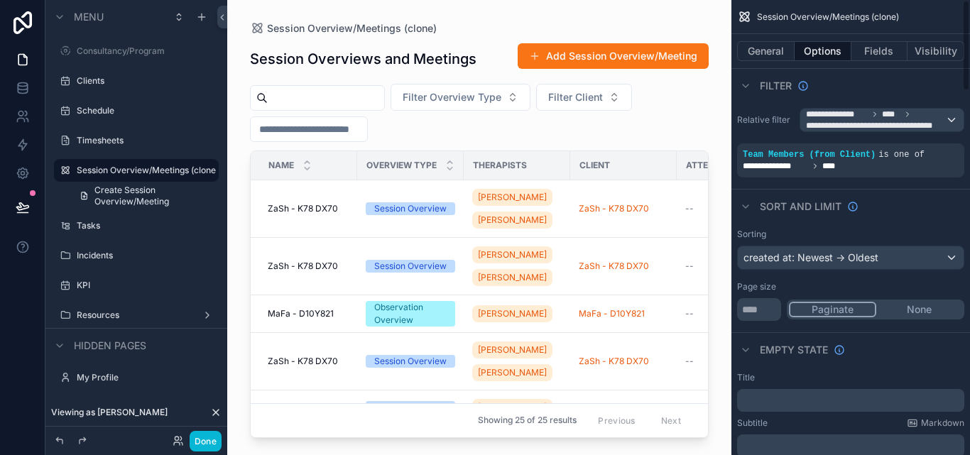
click at [890, 216] on div "Sort And Limit" at bounding box center [850, 206] width 239 height 34
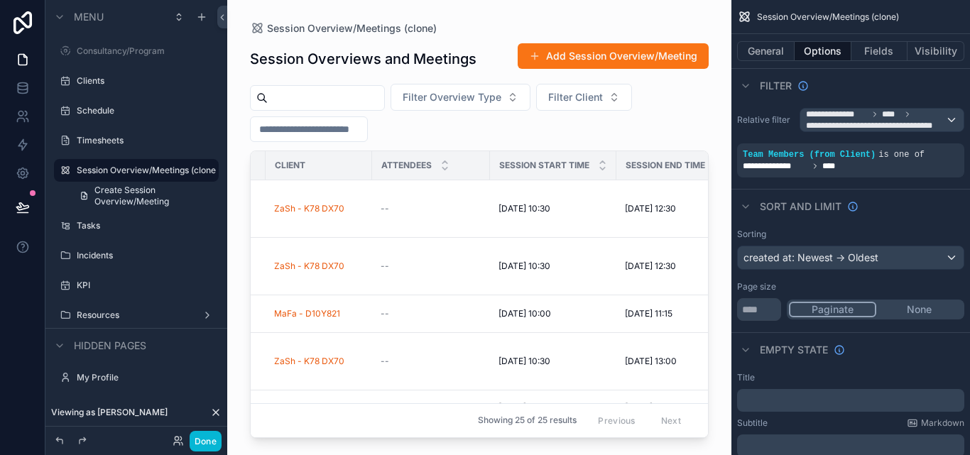
scroll to position [0, 315]
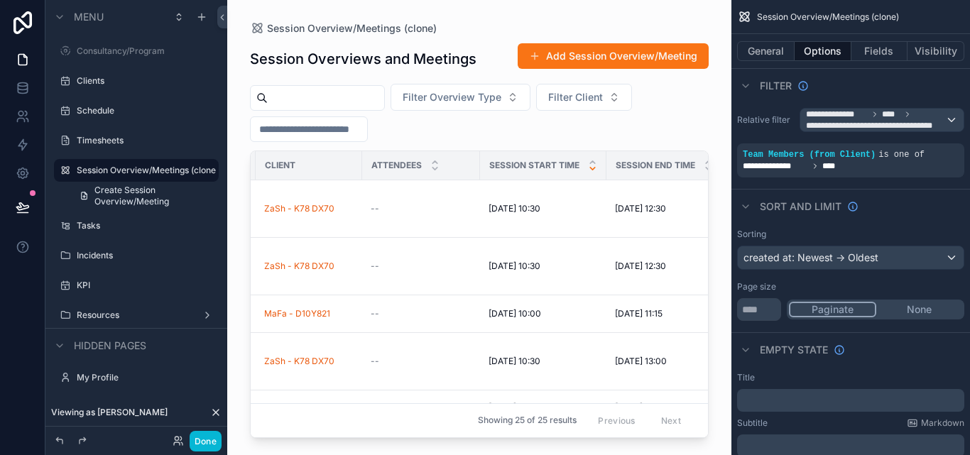
click at [594, 171] on icon "scrollable content" at bounding box center [592, 168] width 9 height 9
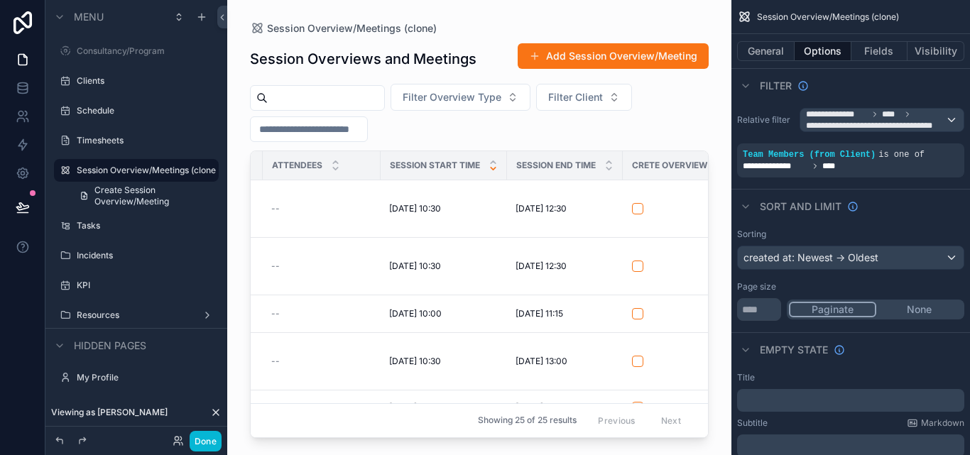
scroll to position [0, 406]
click at [503, 163] on icon "scrollable content" at bounding box center [500, 162] width 5 height 2
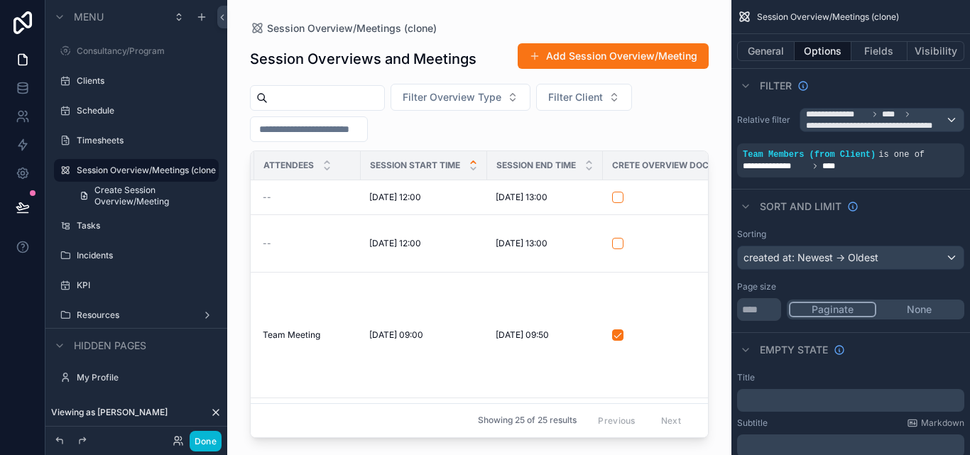
scroll to position [0, 425]
click at [949, 144] on icon "scrollable content" at bounding box center [948, 145] width 9 height 9
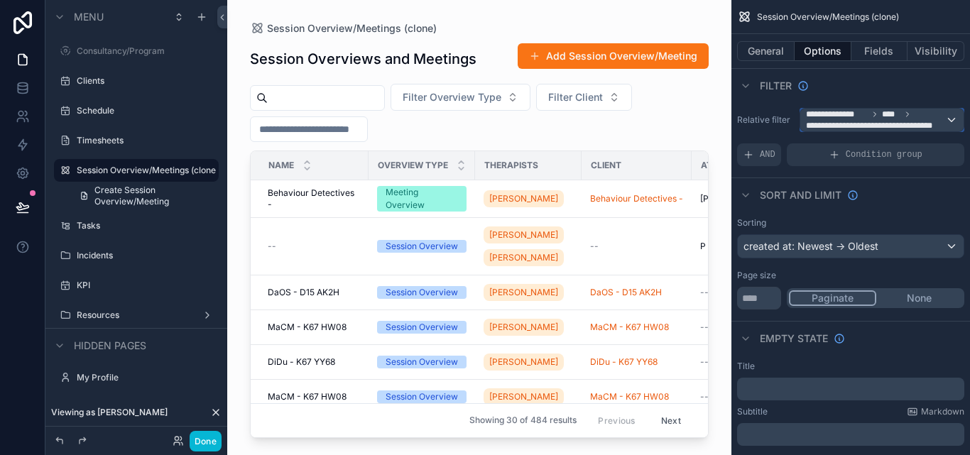
click at [902, 108] on button "**********" at bounding box center [881, 120] width 165 height 24
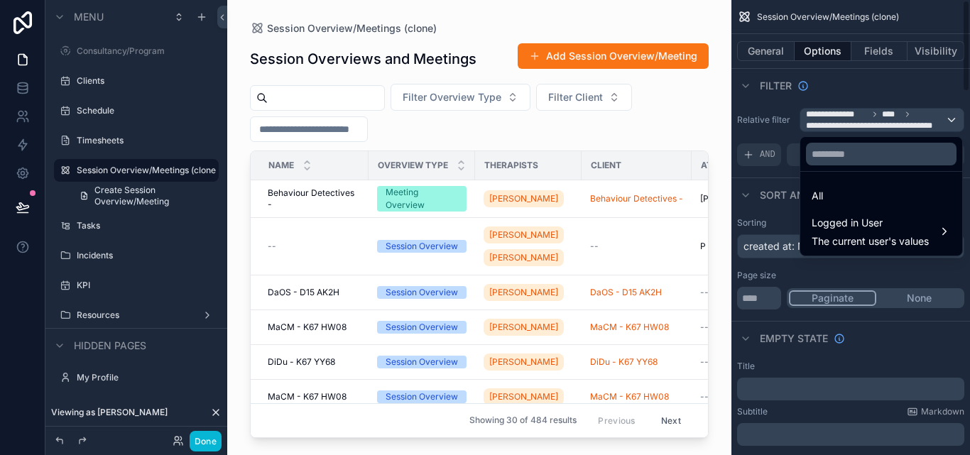
click at [841, 92] on div "scrollable content" at bounding box center [485, 227] width 970 height 455
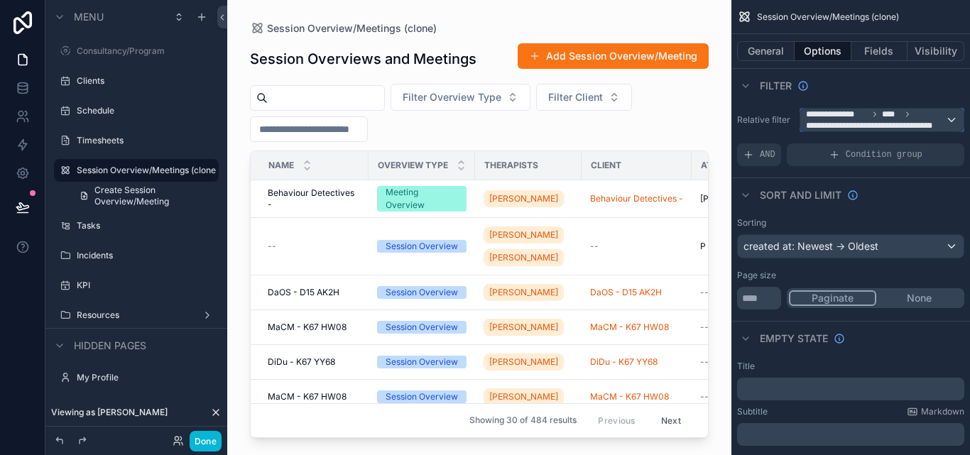
click at [895, 119] on span "****" at bounding box center [891, 114] width 19 height 11
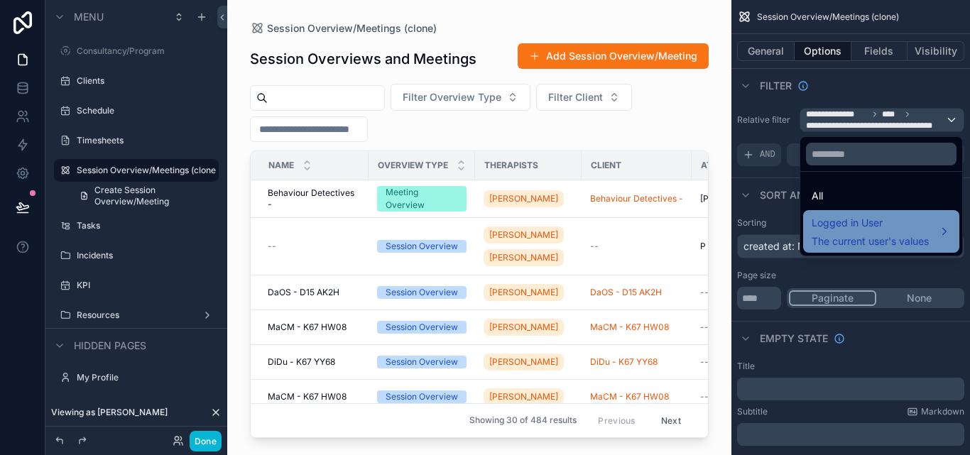
click at [871, 234] on span "The current user's values" at bounding box center [870, 241] width 117 height 14
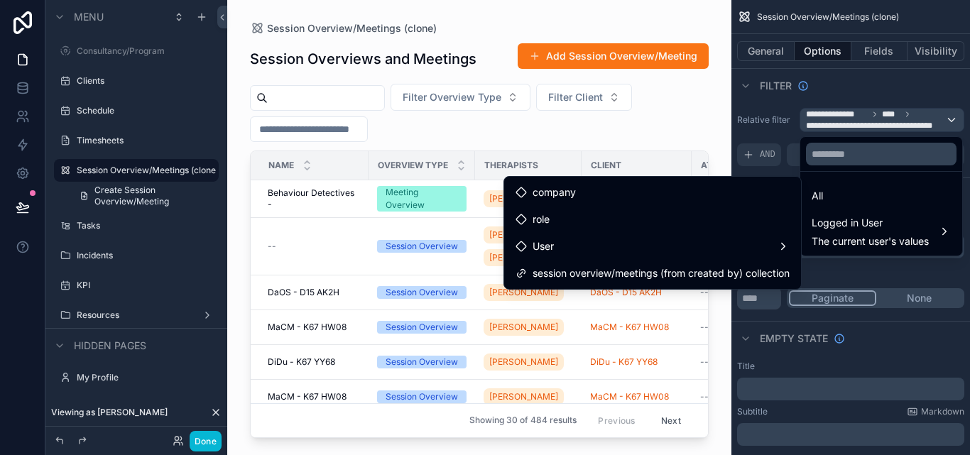
click at [837, 88] on div "scrollable content" at bounding box center [485, 227] width 970 height 455
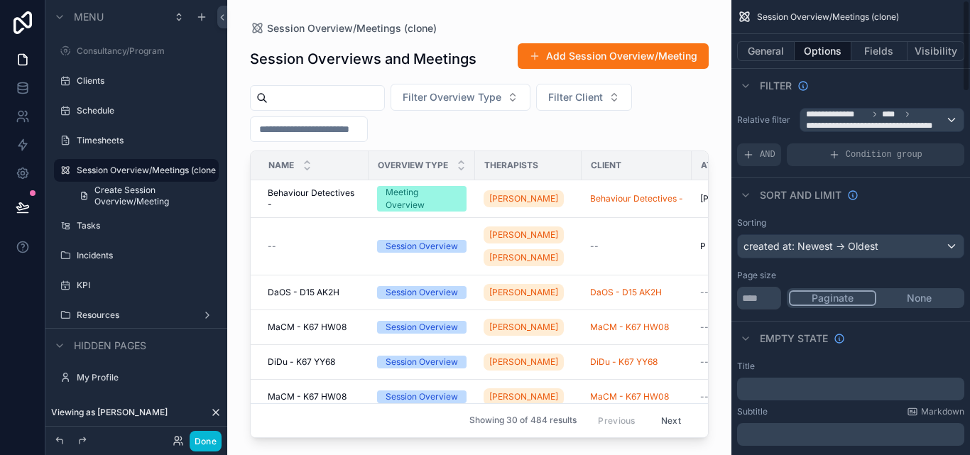
click at [837, 88] on div "Filter" at bounding box center [850, 85] width 239 height 34
click at [768, 160] on div "AND" at bounding box center [759, 154] width 44 height 23
click at [949, 146] on icon "scrollable content" at bounding box center [948, 145] width 9 height 9
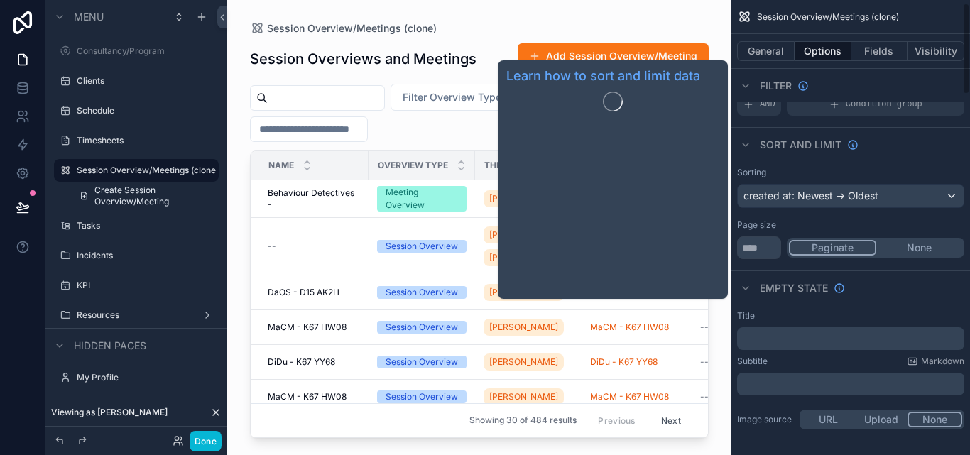
scroll to position [0, 0]
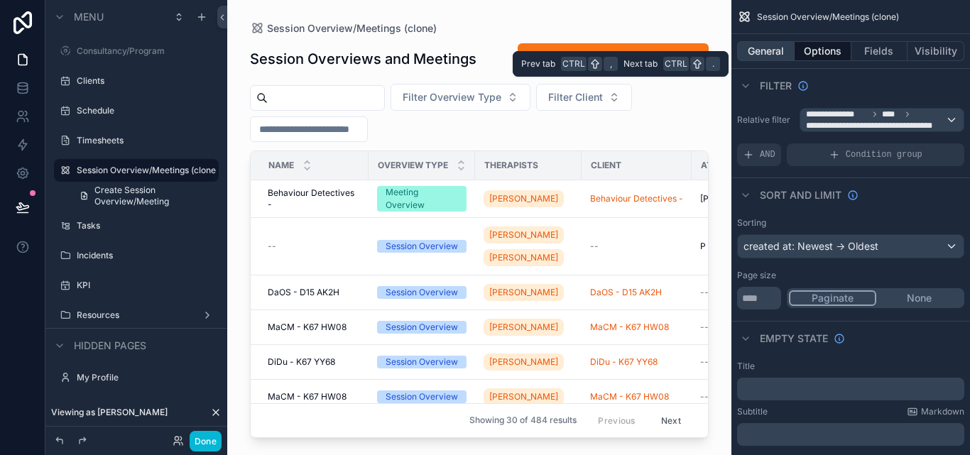
click at [784, 49] on button "General" at bounding box center [766, 51] width 58 height 20
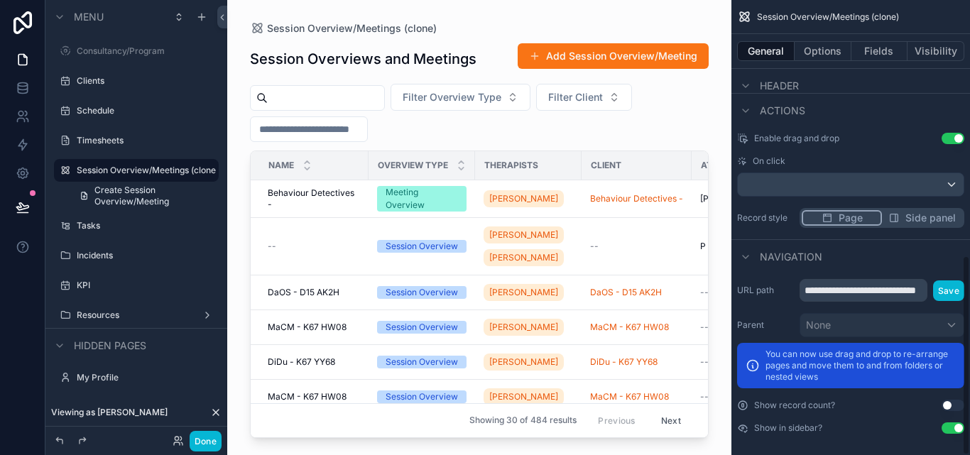
scroll to position [580, 0]
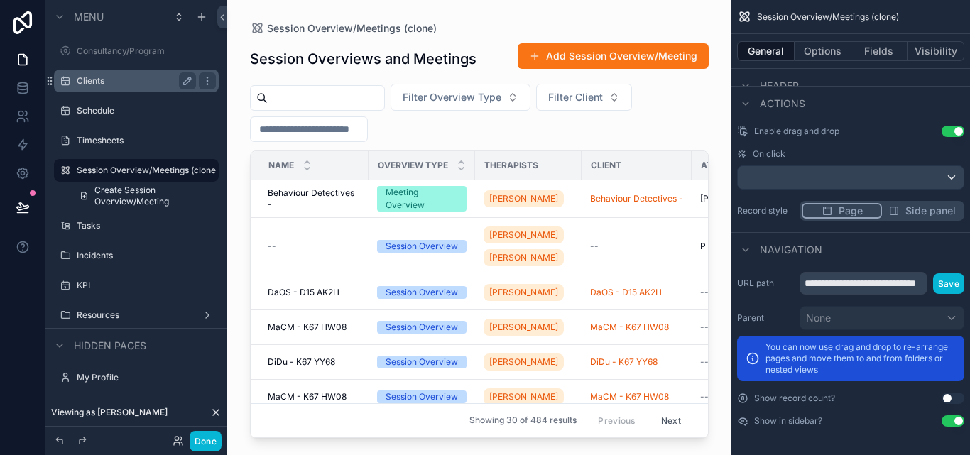
click at [109, 77] on label "Clients" at bounding box center [134, 80] width 114 height 11
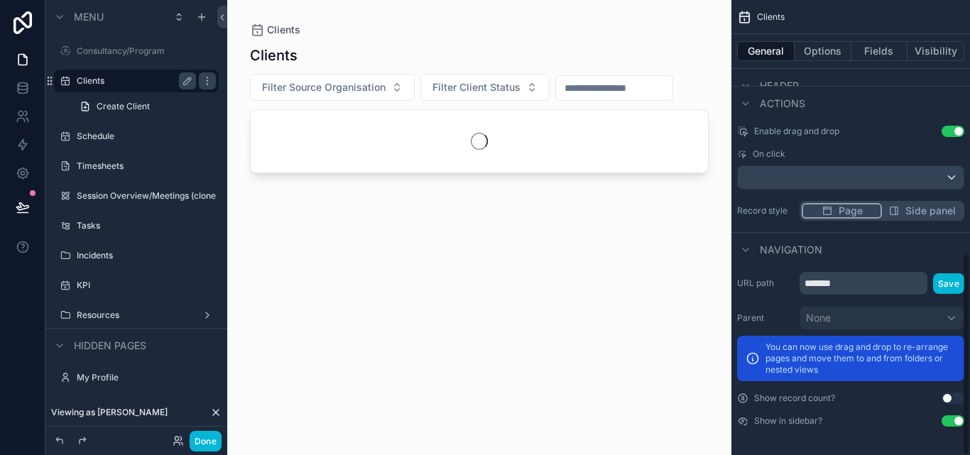
scroll to position [569, 0]
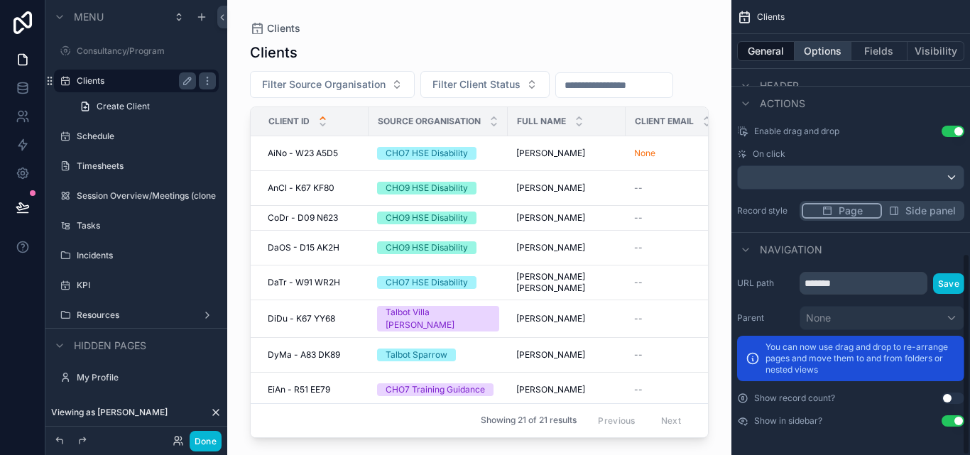
click at [831, 46] on button "Options" at bounding box center [822, 51] width 57 height 20
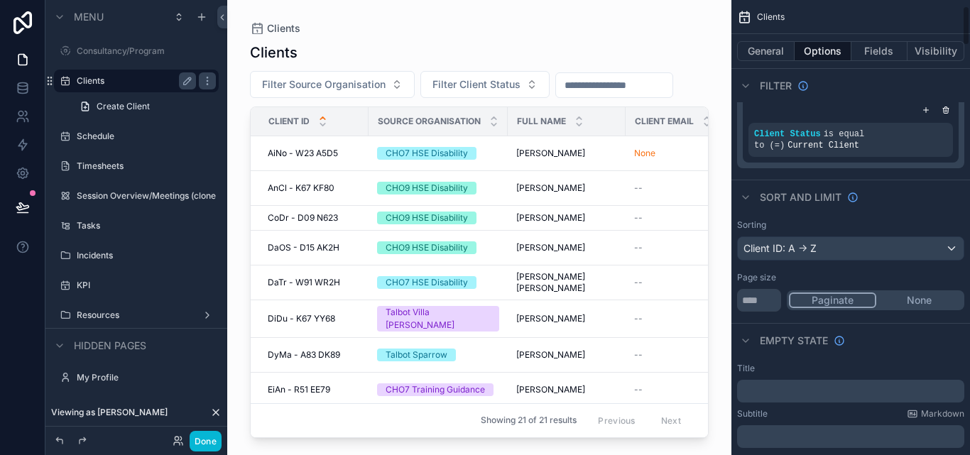
scroll to position [0, 0]
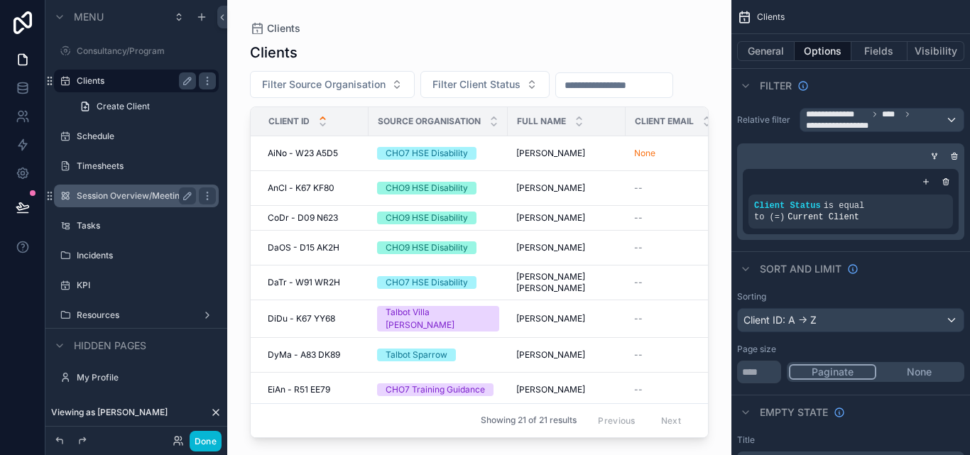
click at [112, 195] on label "Session Overview/Meetings (clone)" at bounding box center [136, 195] width 119 height 11
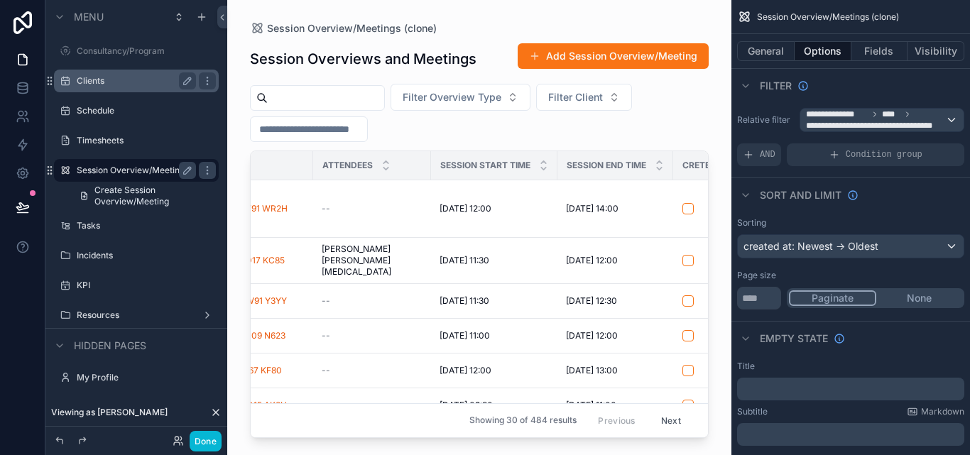
scroll to position [0, 381]
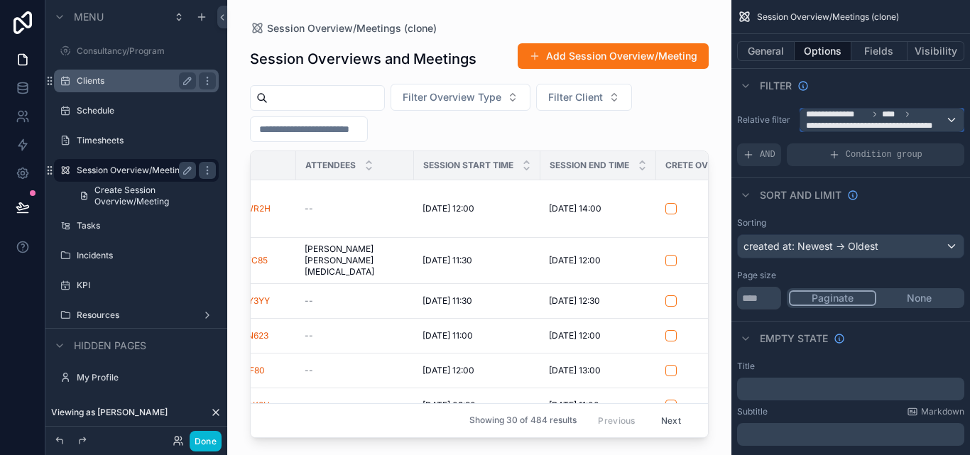
click at [862, 122] on span "**********" at bounding box center [875, 125] width 139 height 11
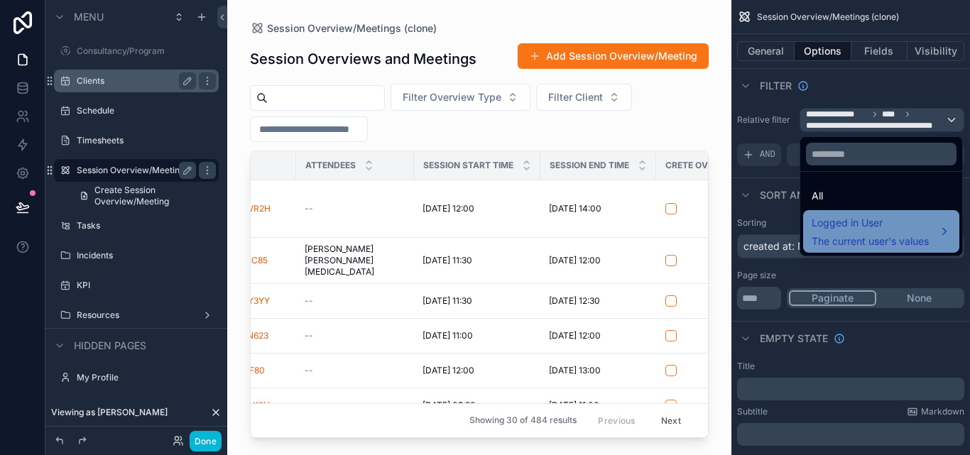
click at [840, 226] on span "Logged in User" at bounding box center [870, 222] width 117 height 17
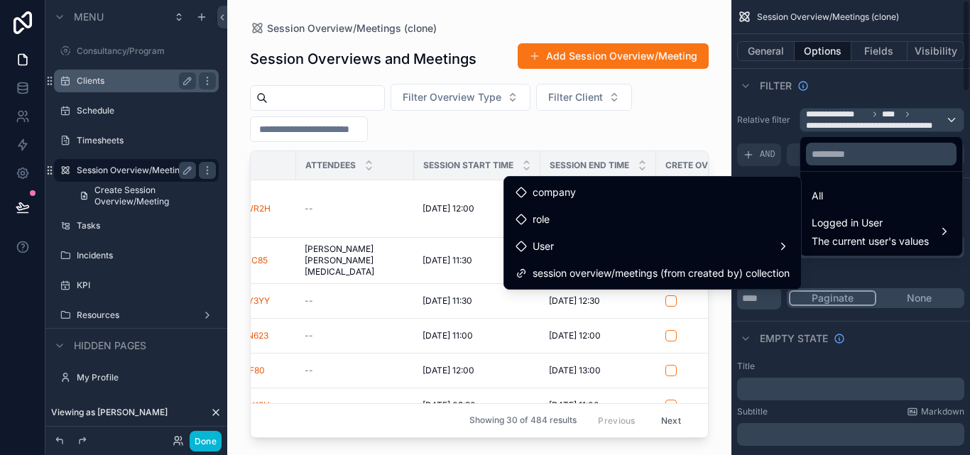
click at [840, 271] on div "scrollable content" at bounding box center [485, 227] width 970 height 455
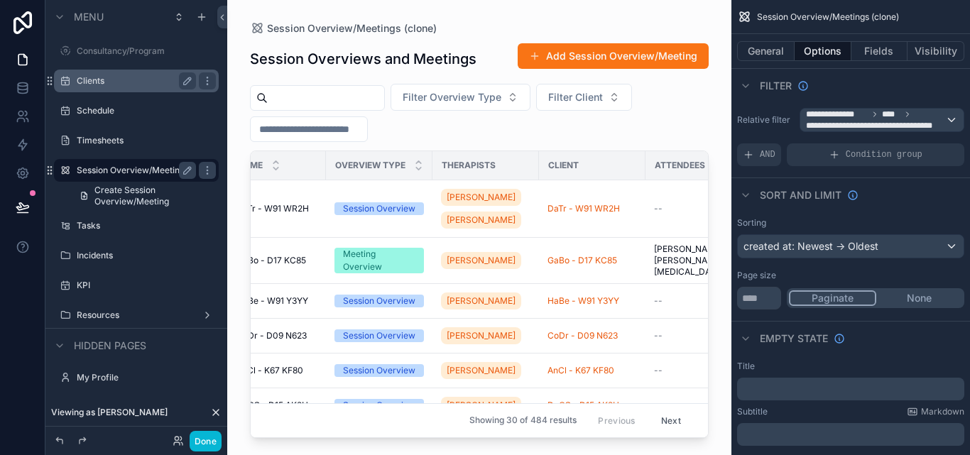
scroll to position [0, 0]
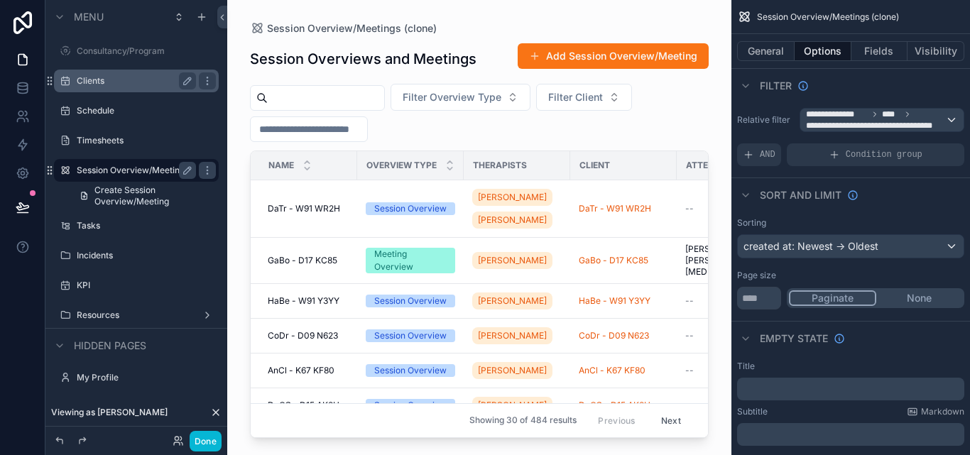
click at [92, 80] on label "Clients" at bounding box center [134, 80] width 114 height 11
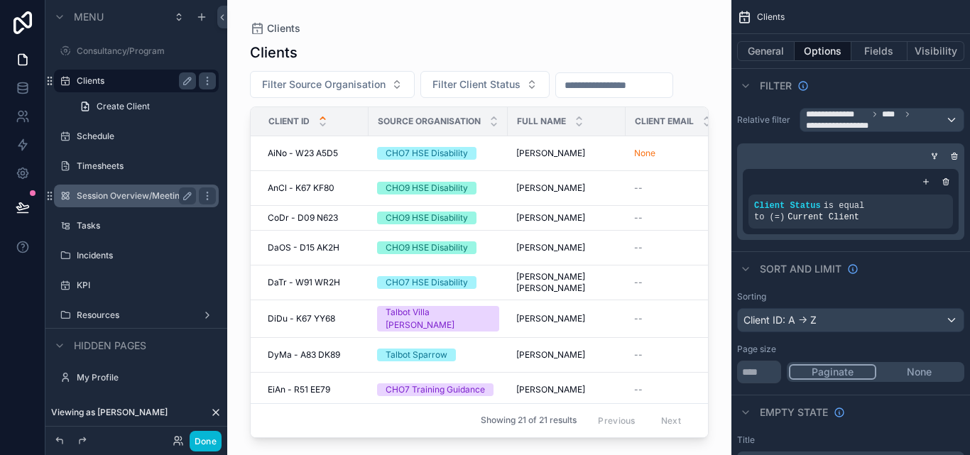
click at [314, 239] on div "scrollable content" at bounding box center [479, 219] width 504 height 438
click at [313, 224] on span "CoDr - D09 N623" at bounding box center [303, 217] width 70 height 11
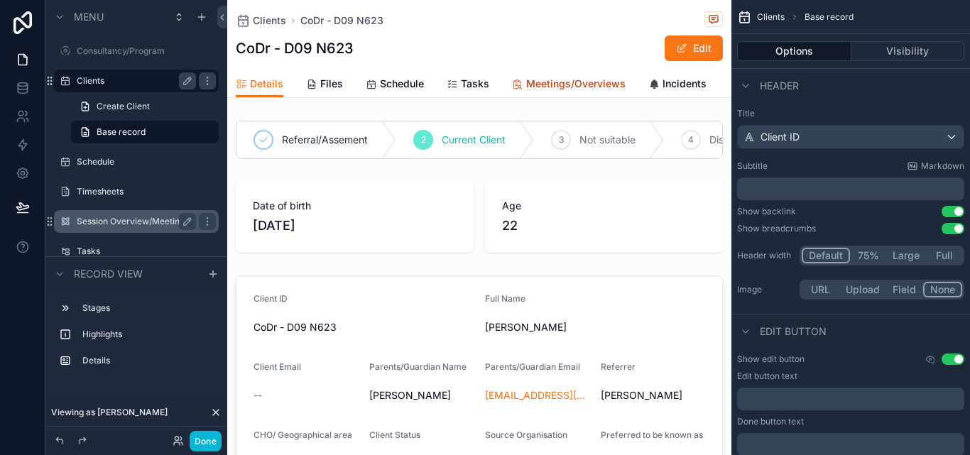
click at [569, 81] on span "Meetings/Overviews" at bounding box center [575, 84] width 99 height 14
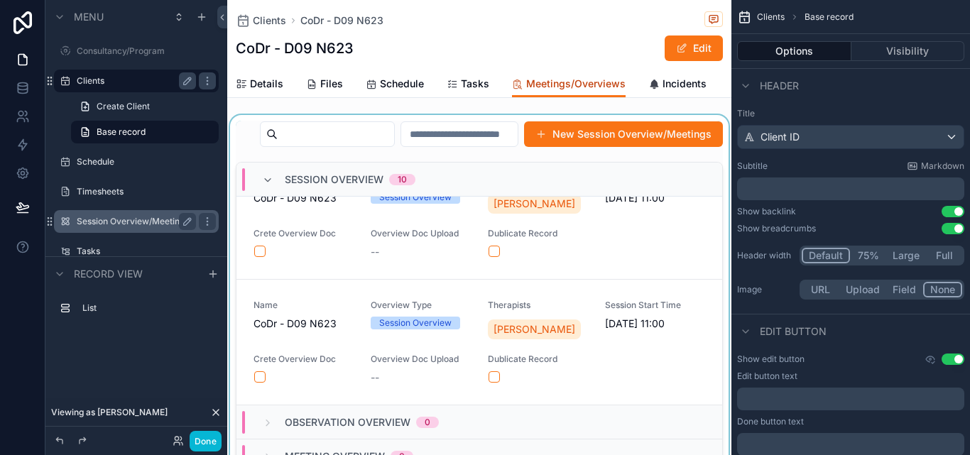
scroll to position [1053, 0]
